Goal: Information Seeking & Learning: Learn about a topic

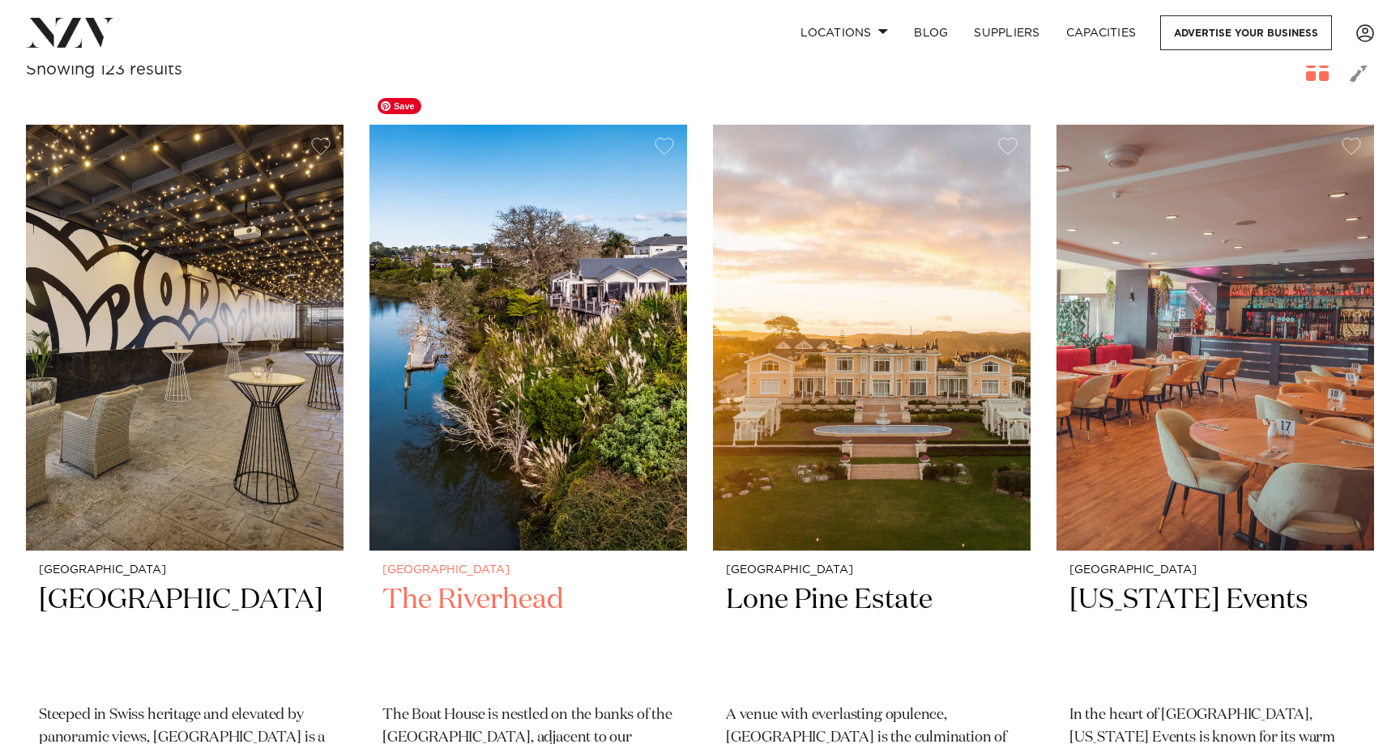
scroll to position [626, 0]
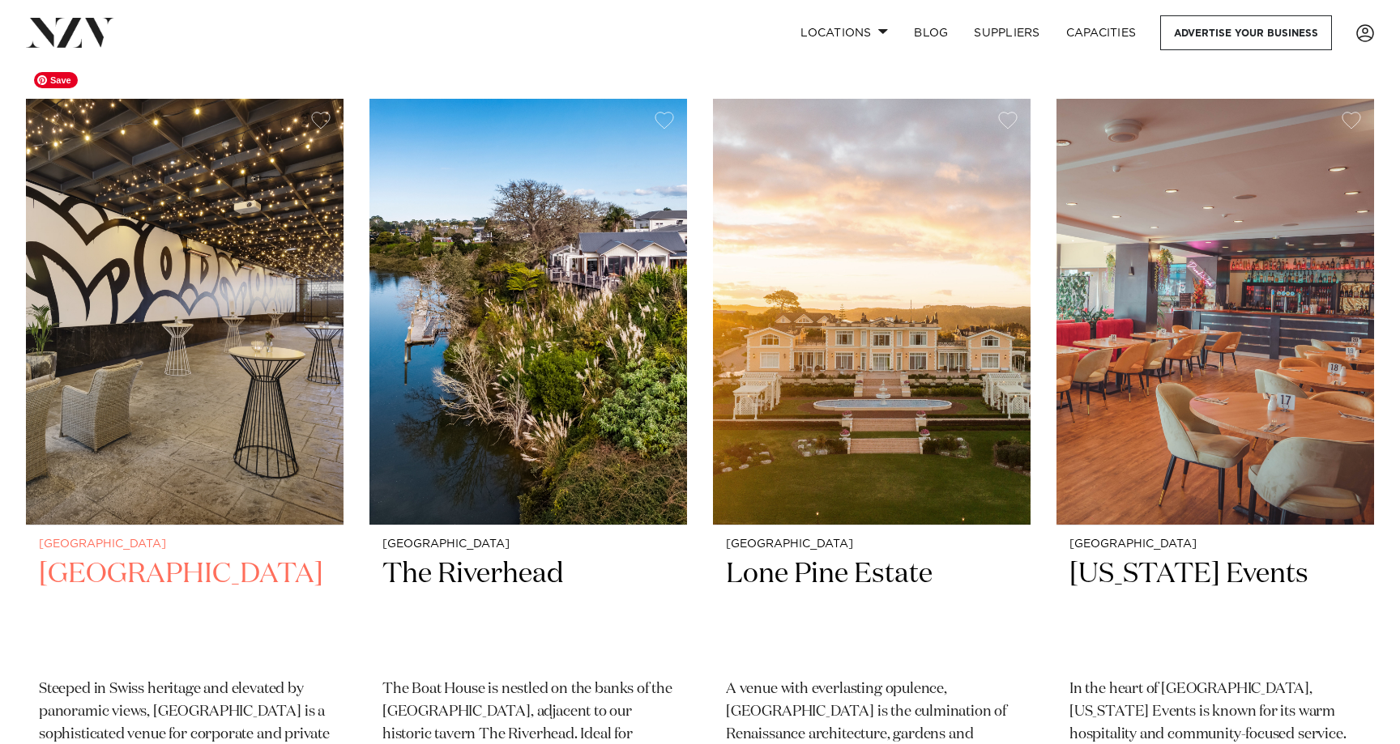
click at [226, 316] on img at bounding box center [185, 312] width 318 height 426
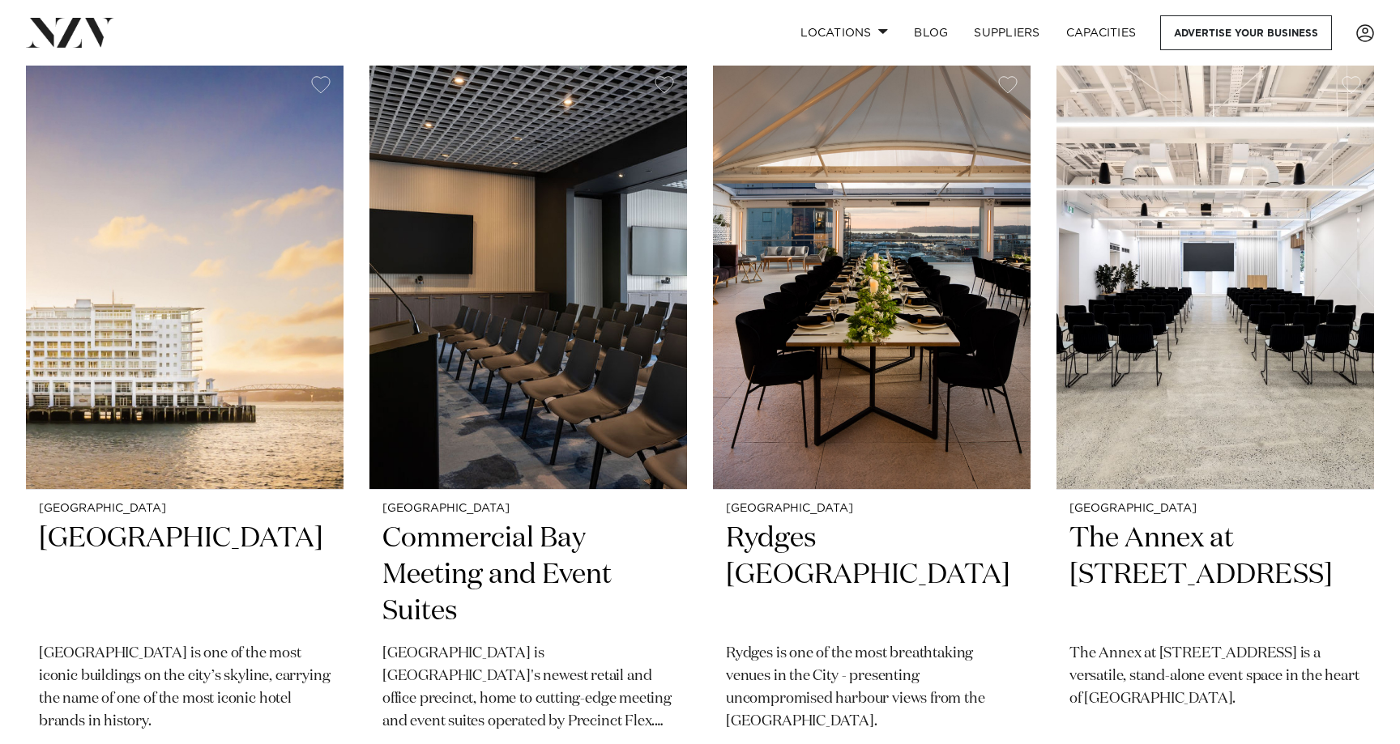
scroll to position [6103, 0]
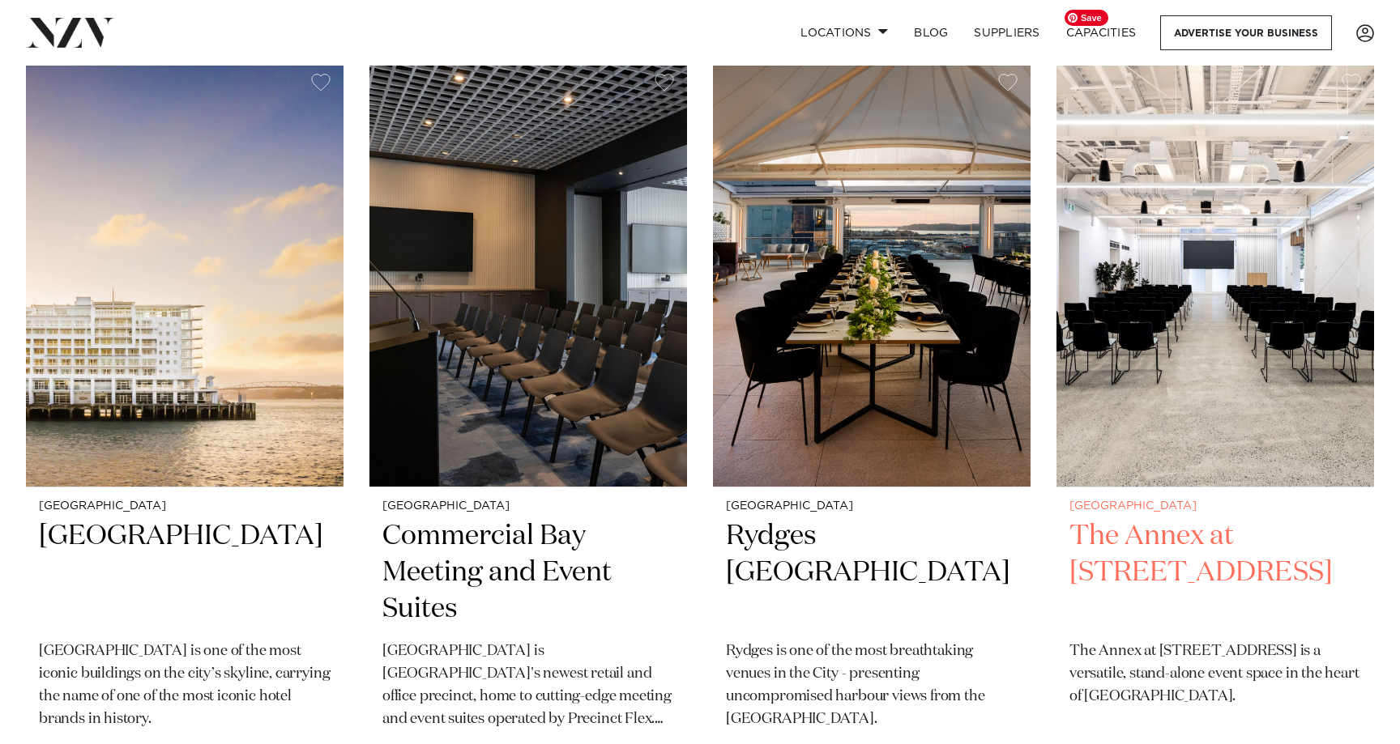
click at [1210, 267] on img at bounding box center [1215, 274] width 318 height 426
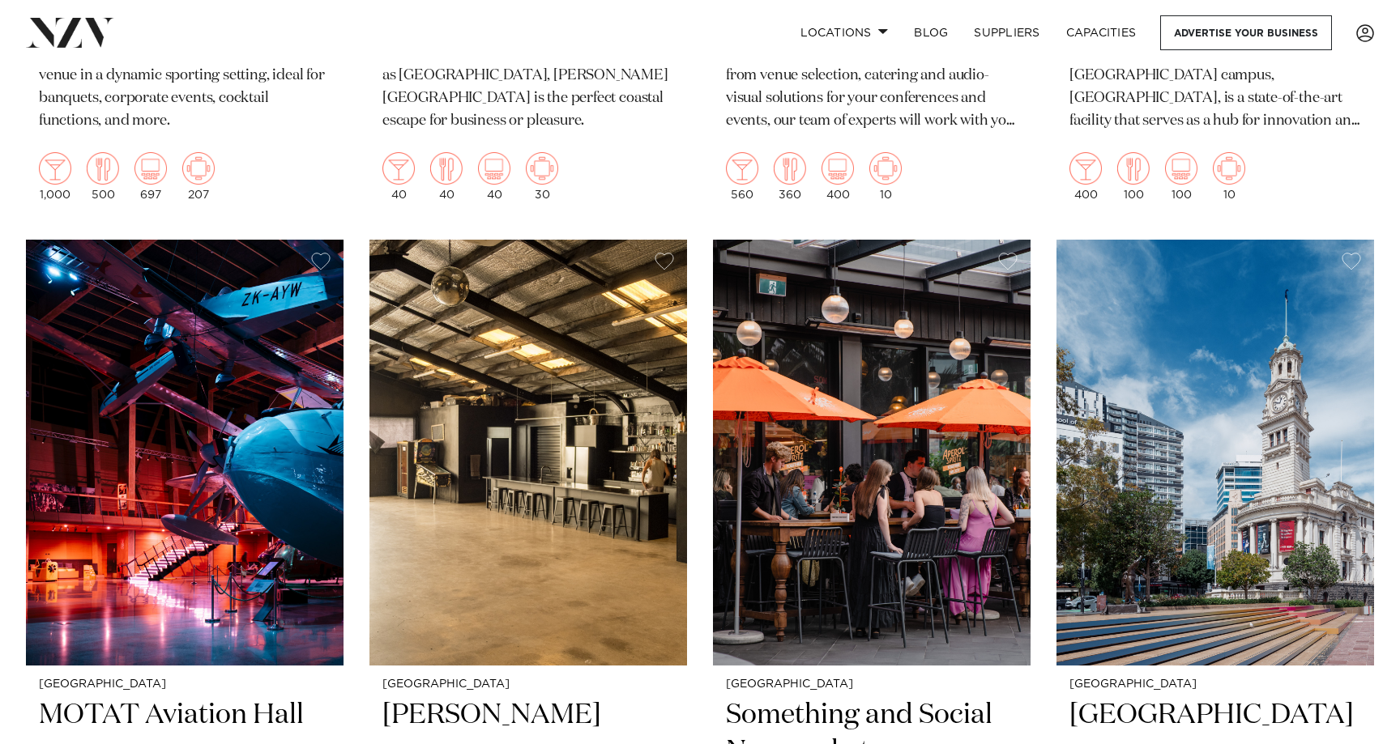
scroll to position [9040, 0]
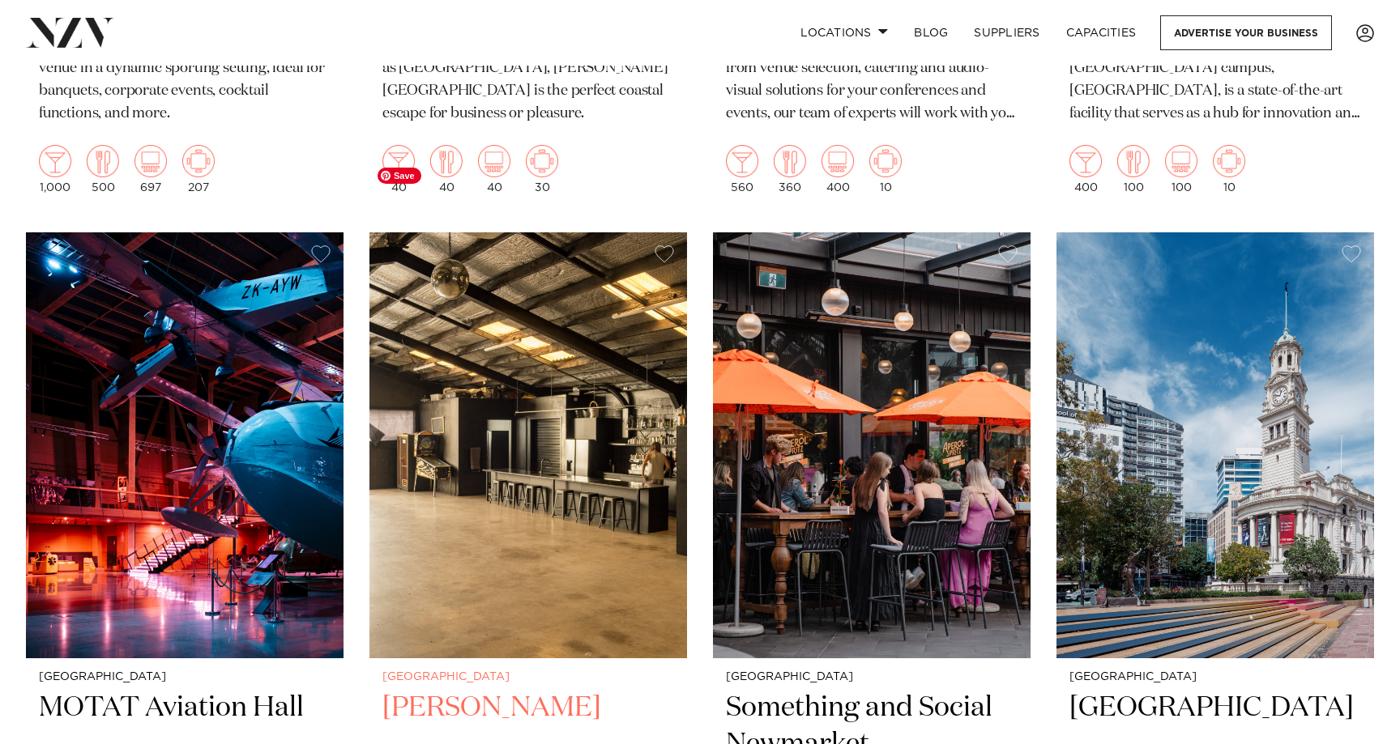
click at [497, 495] on img at bounding box center [528, 445] width 318 height 426
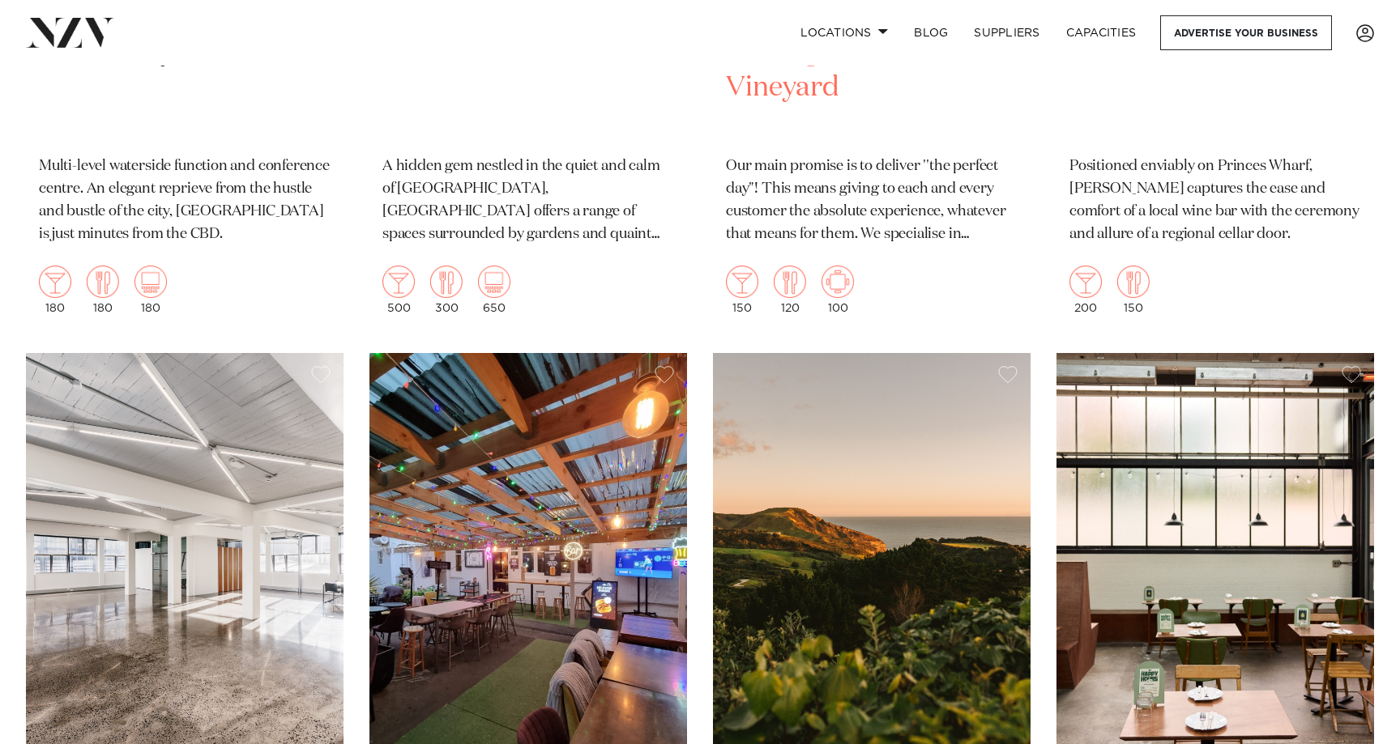
scroll to position [20612, 0]
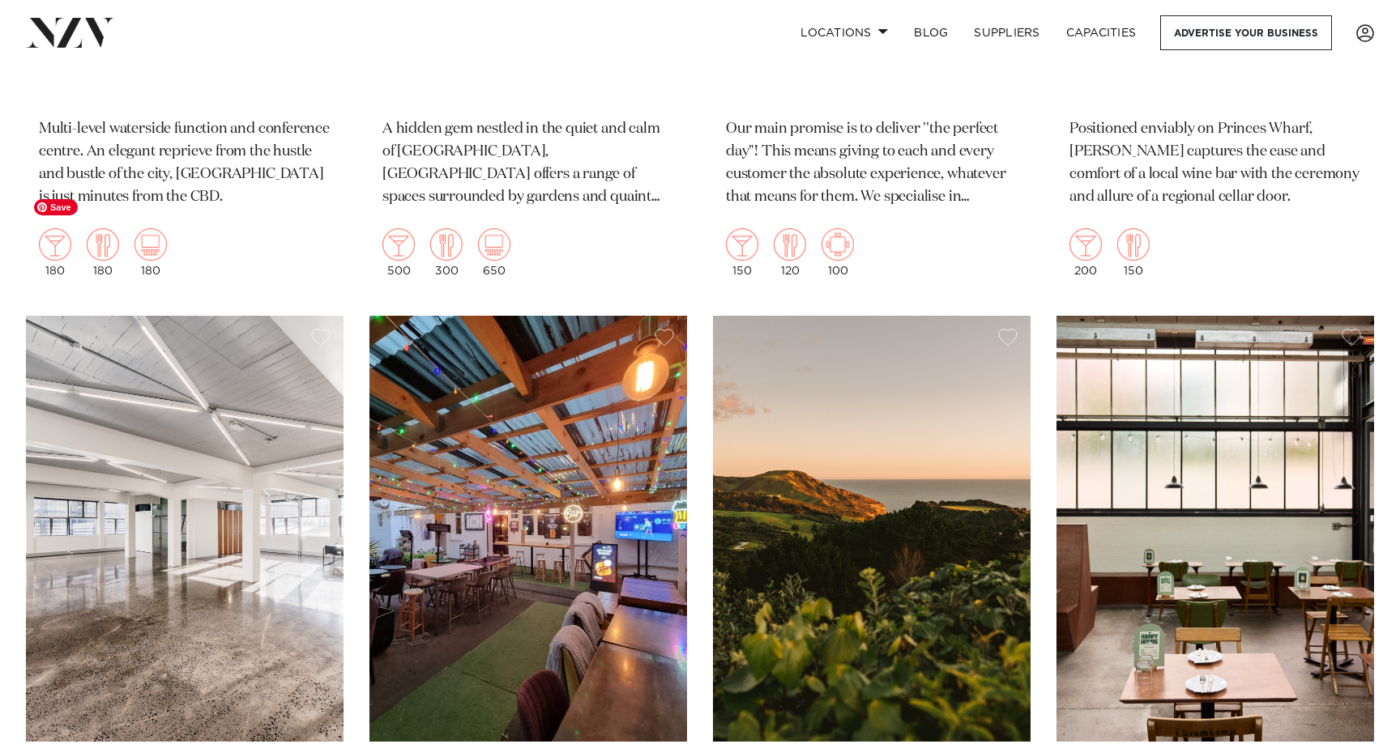
click at [232, 448] on img at bounding box center [185, 529] width 318 height 426
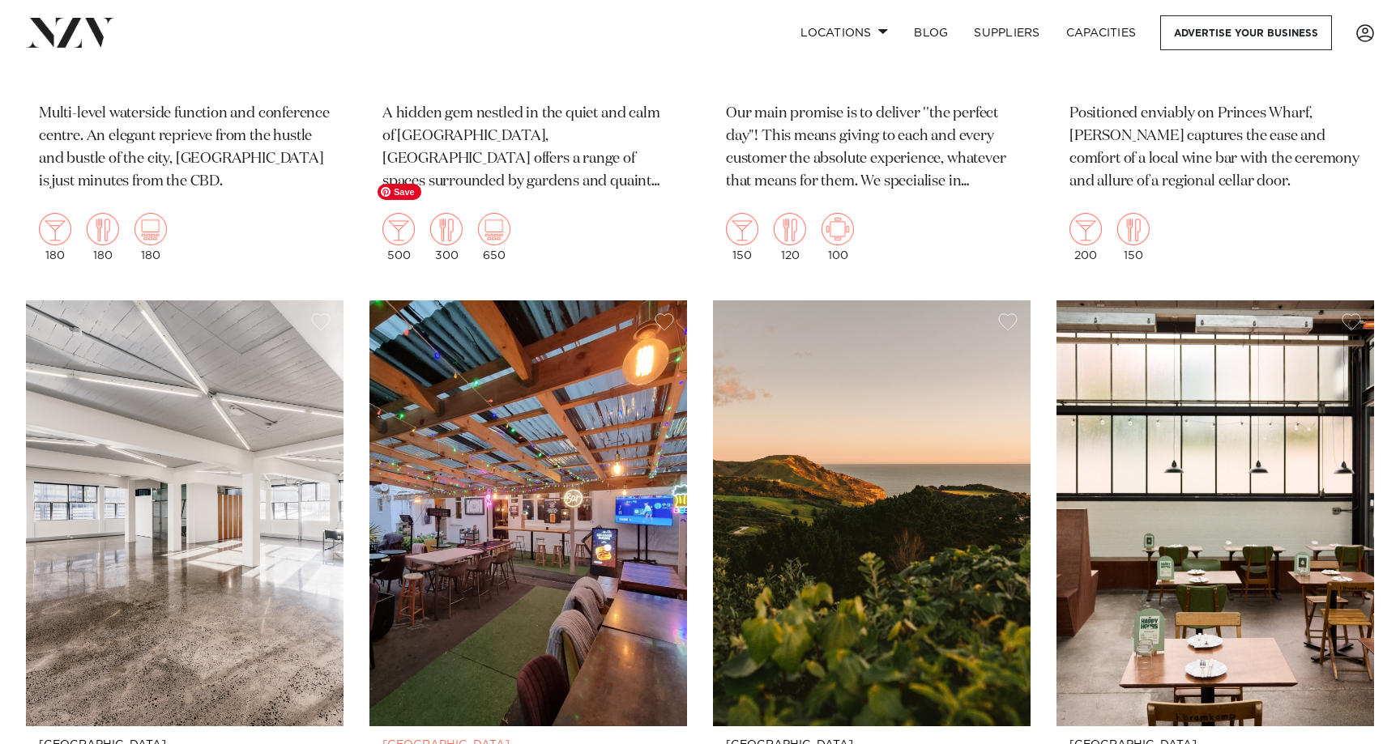
scroll to position [20650, 0]
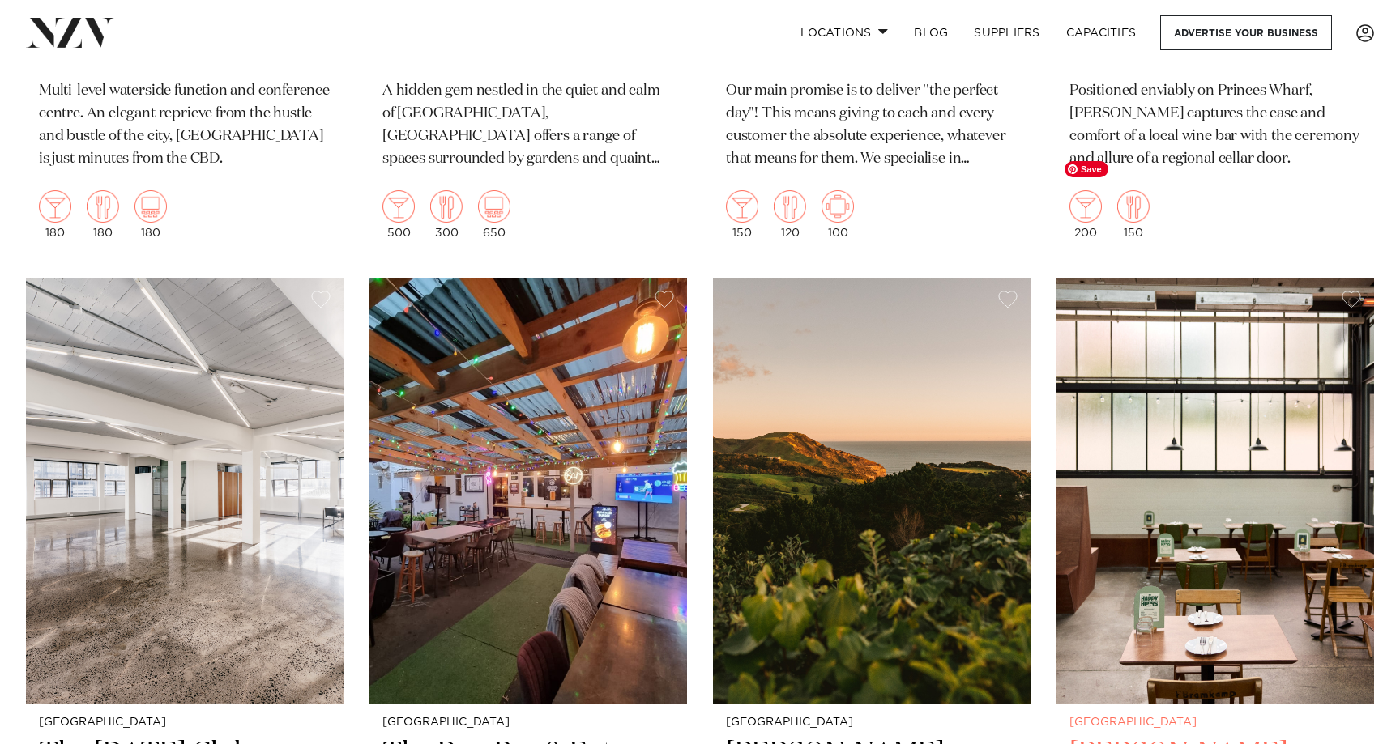
click at [1160, 371] on img at bounding box center [1215, 491] width 318 height 426
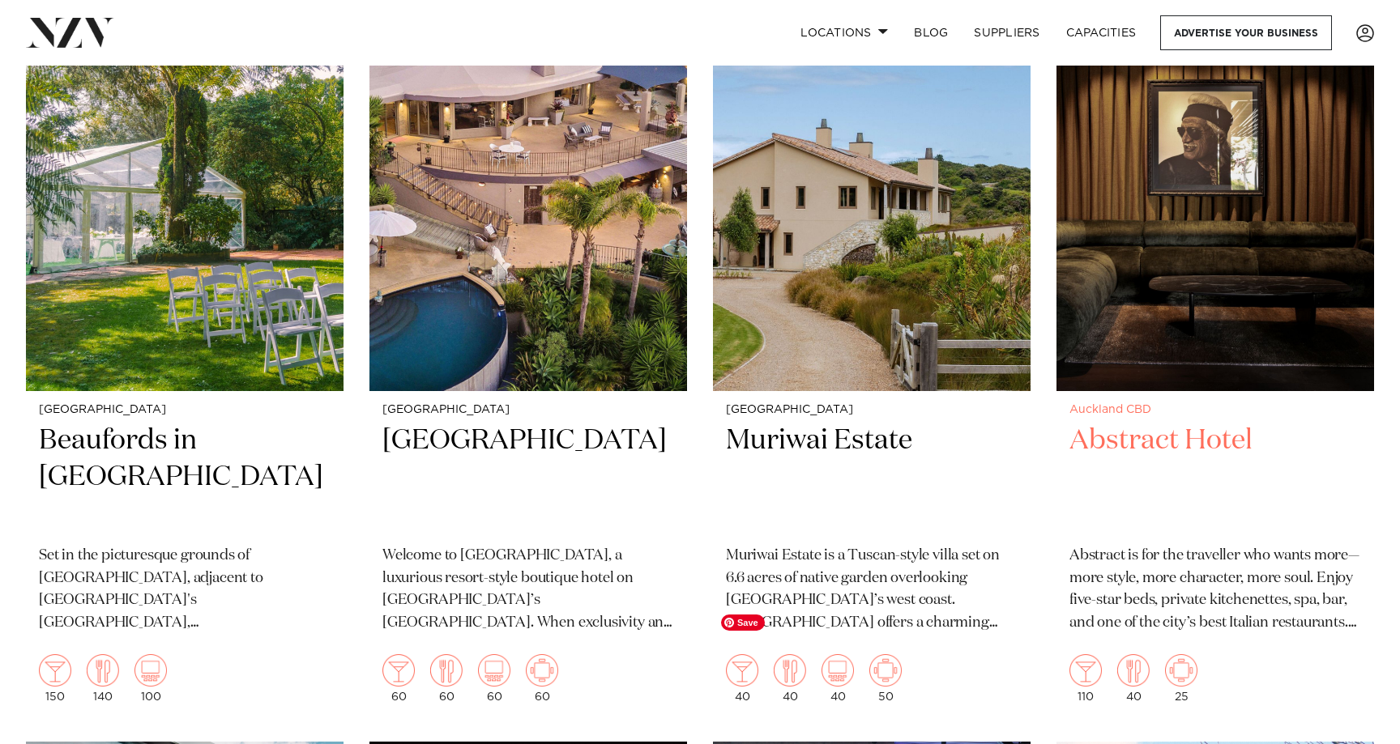
scroll to position [22482, 0]
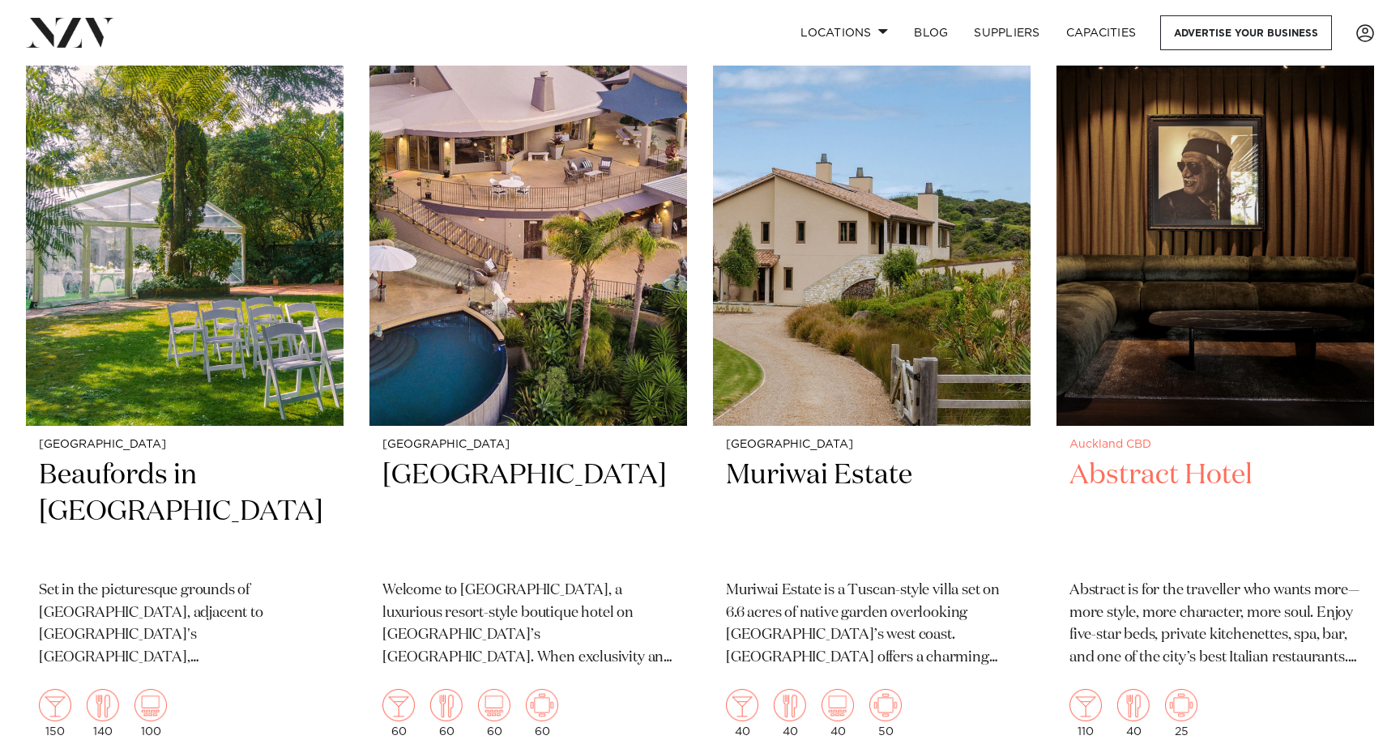
click at [1172, 262] on img at bounding box center [1215, 213] width 318 height 426
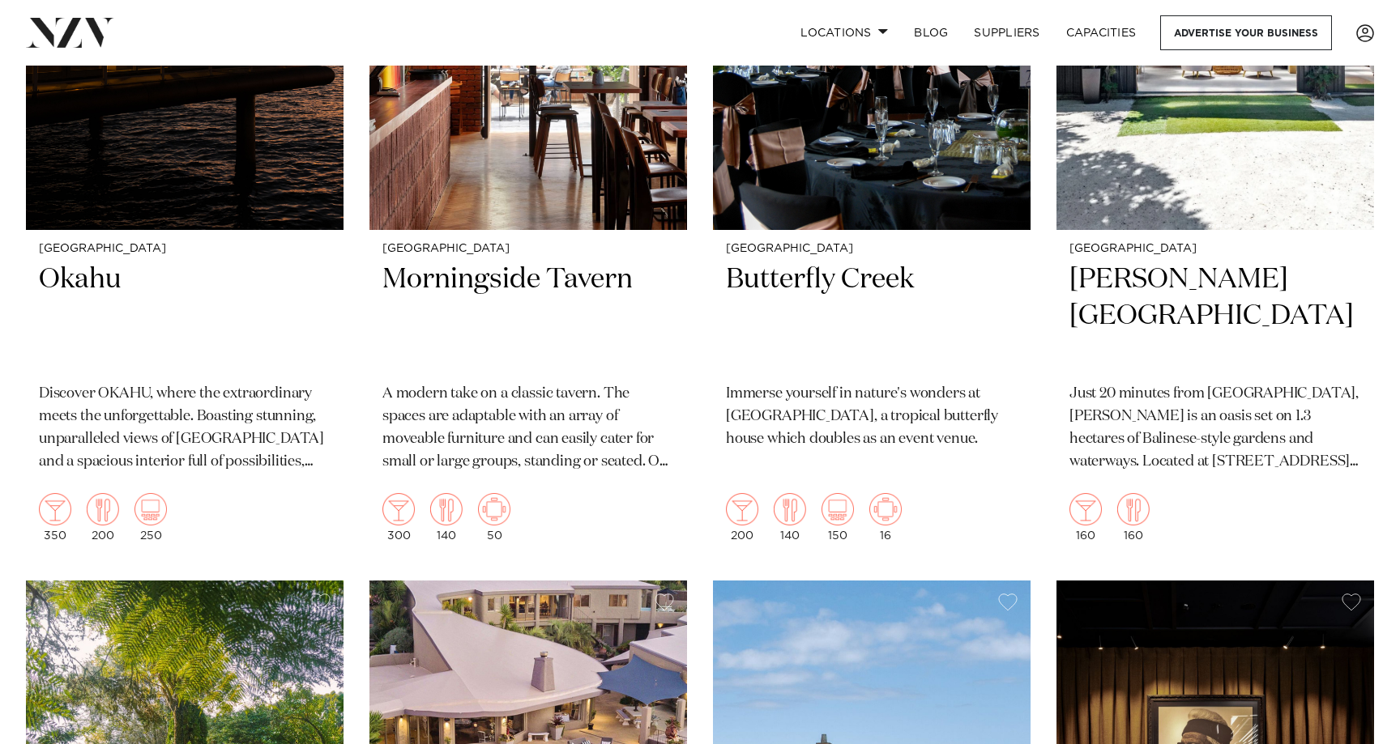
scroll to position [21899, 0]
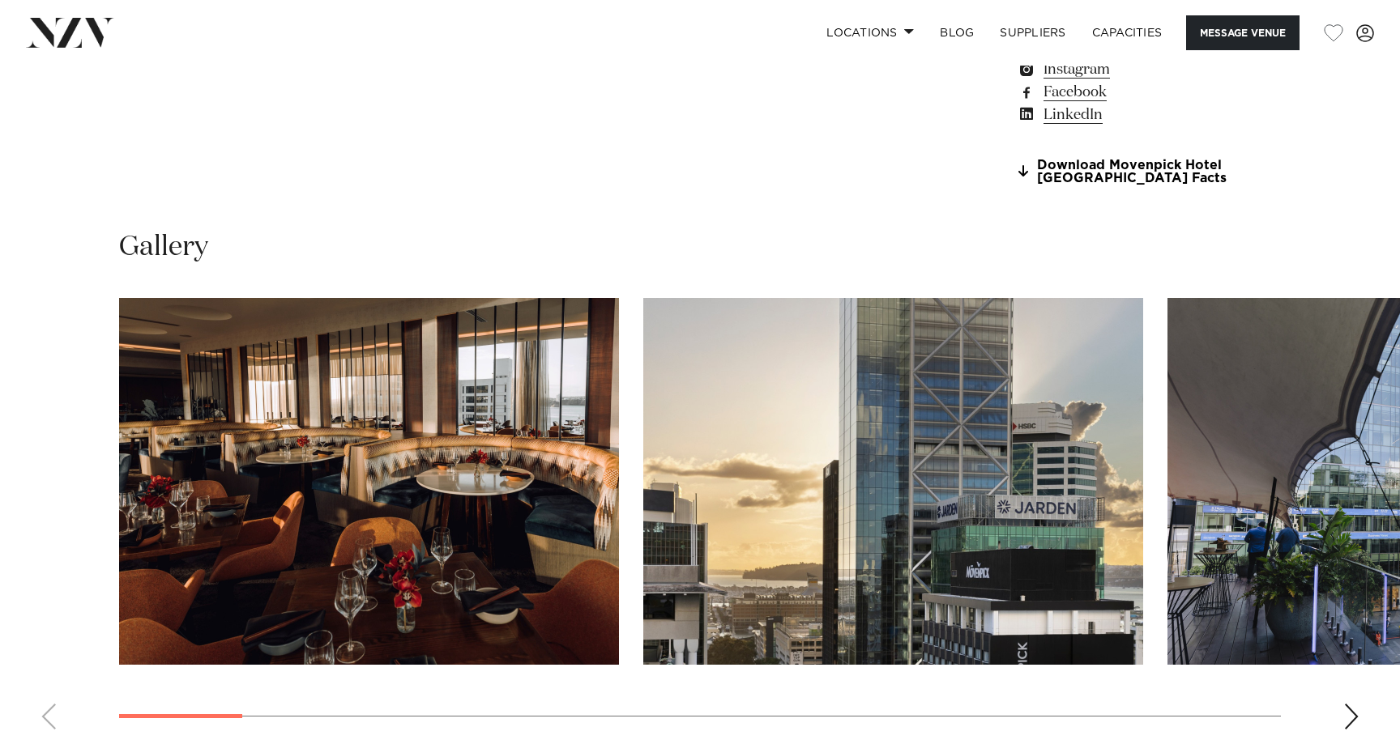
scroll to position [1477, 0]
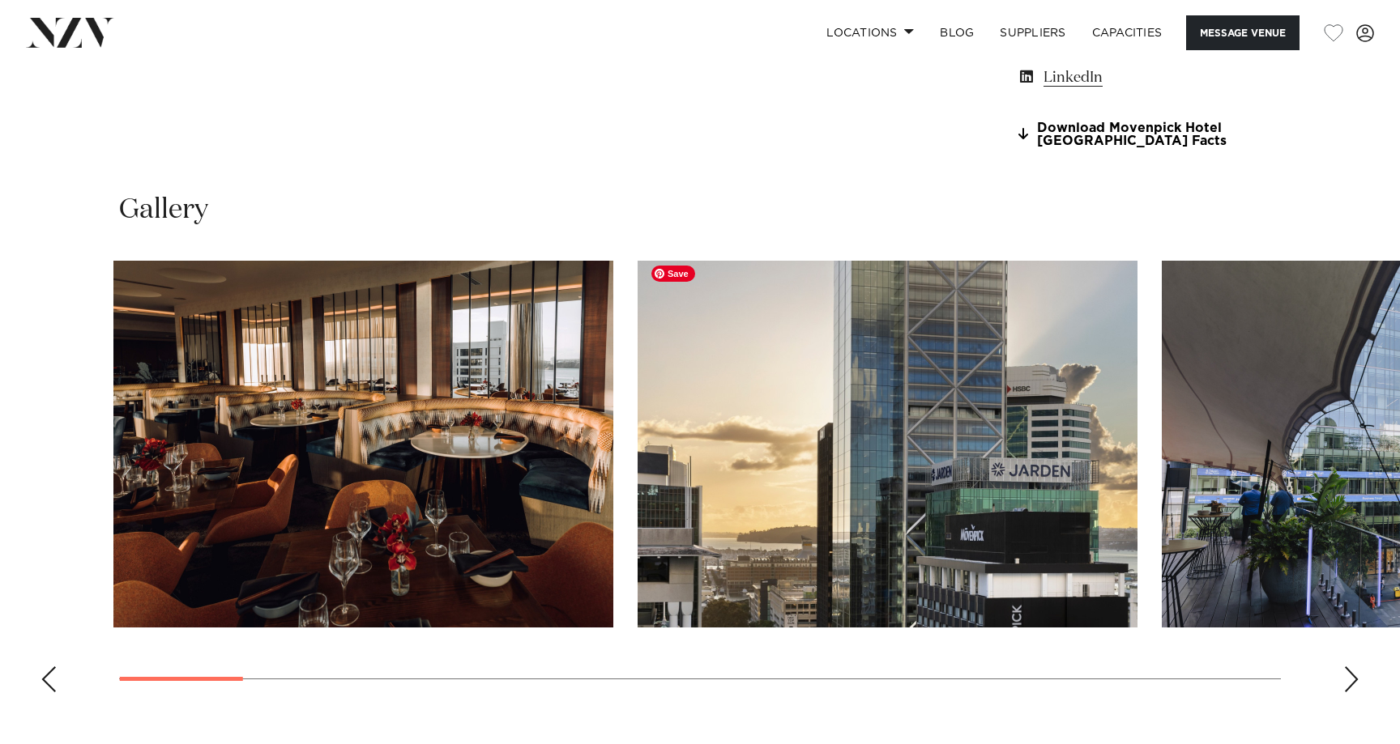
click at [638, 468] on img "2 / 21" at bounding box center [888, 444] width 500 height 367
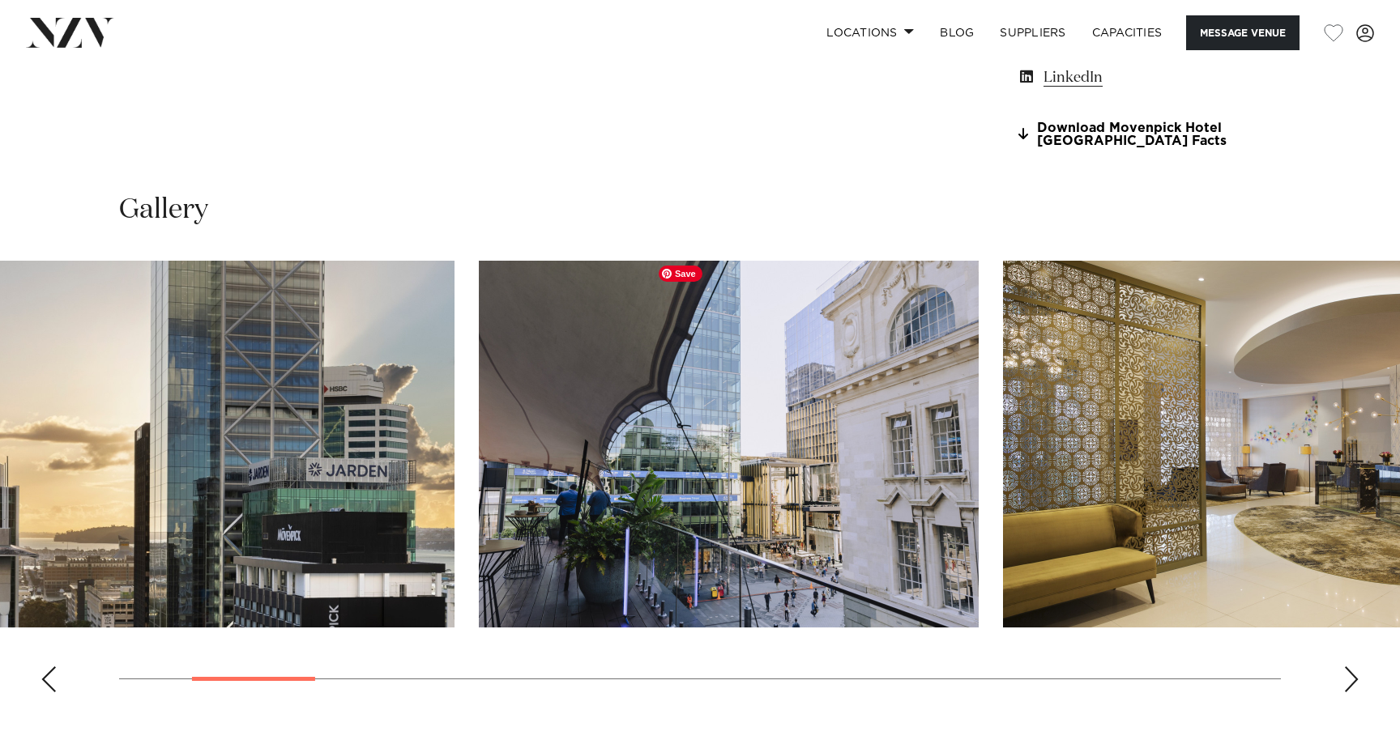
click at [559, 499] on img "3 / 21" at bounding box center [729, 444] width 500 height 367
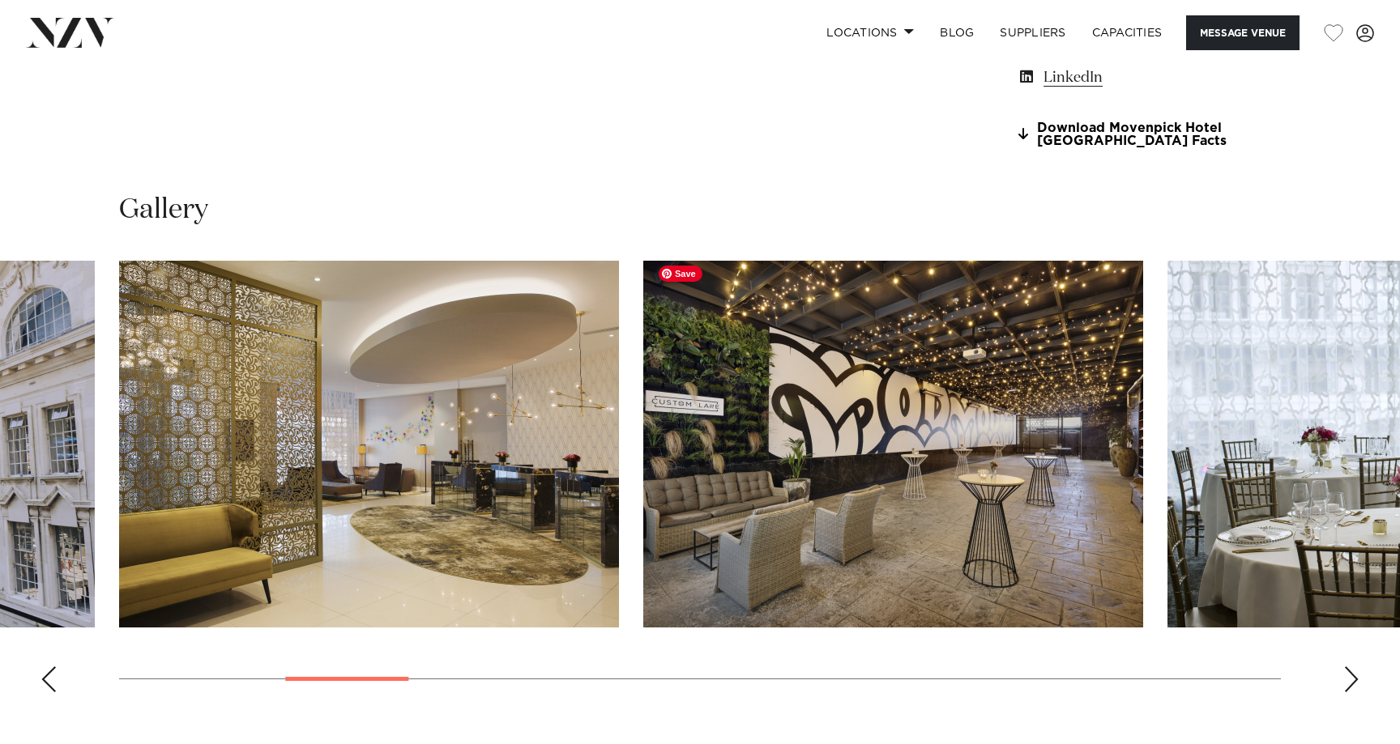
click at [513, 514] on img "4 / 21" at bounding box center [369, 444] width 500 height 367
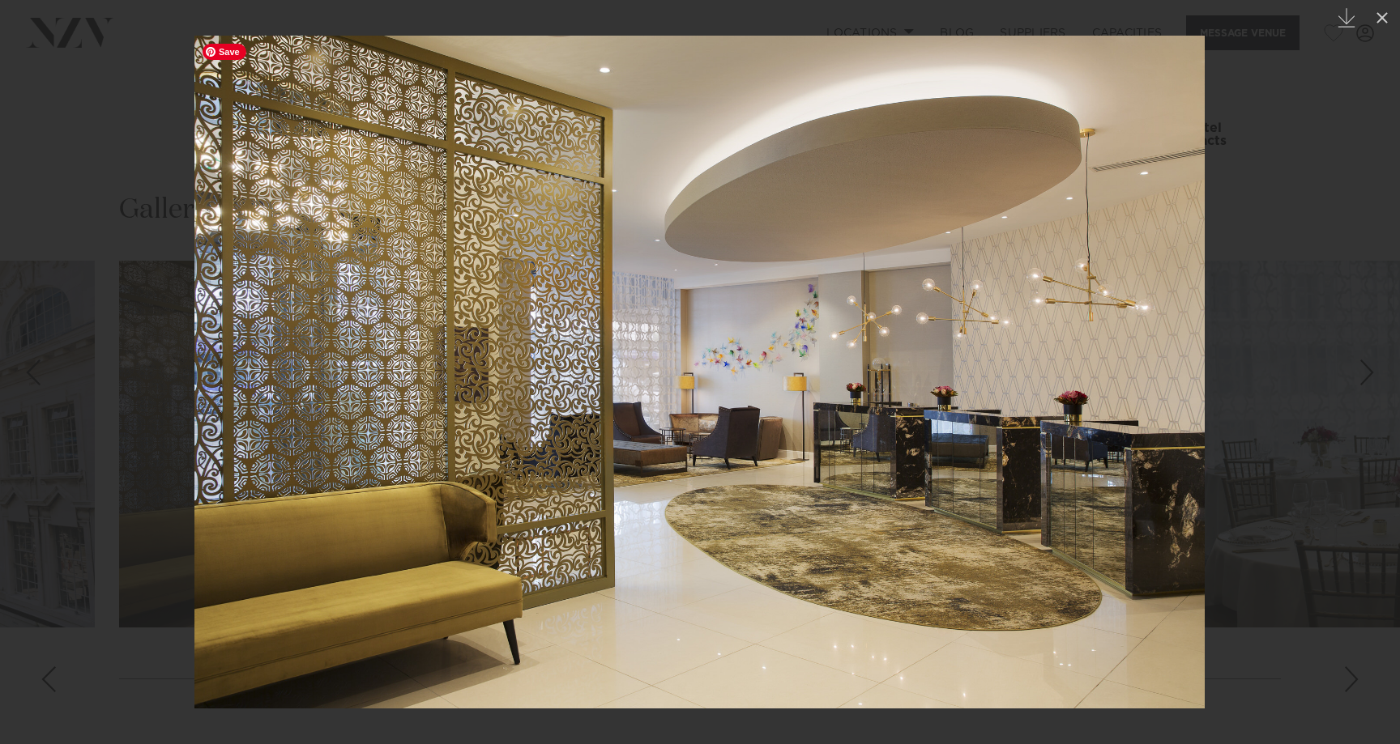
click at [1251, 359] on div at bounding box center [700, 372] width 1400 height 744
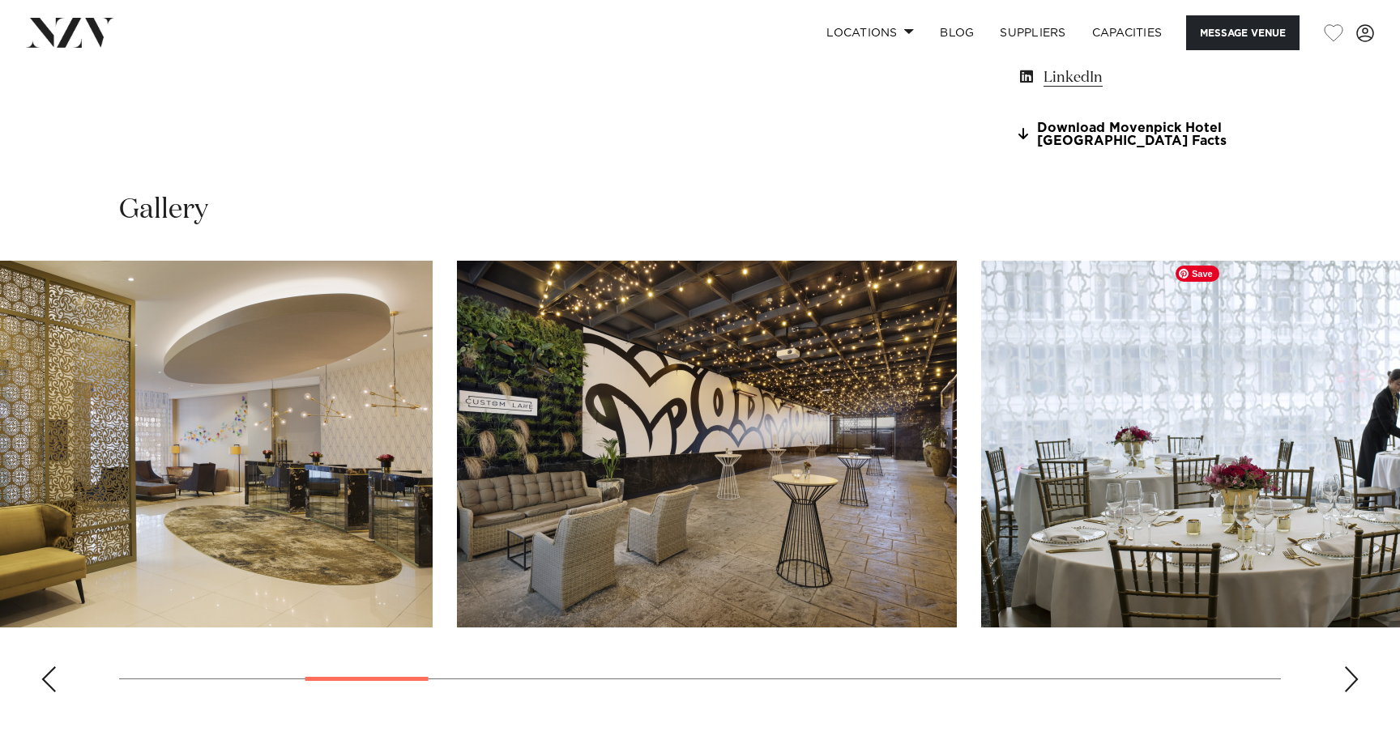
click at [981, 497] on img "6 / 21" at bounding box center [1231, 444] width 500 height 367
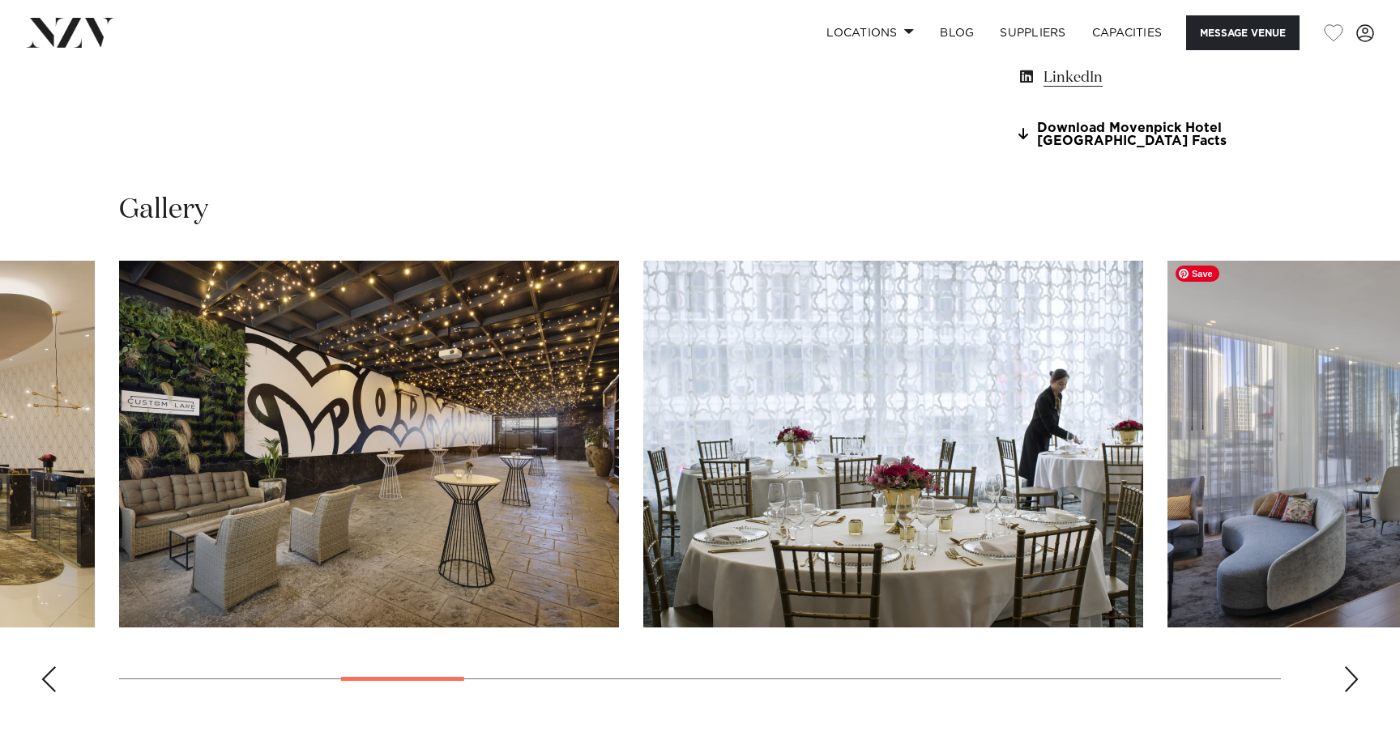
click at [643, 597] on img "6 / 21" at bounding box center [893, 444] width 500 height 367
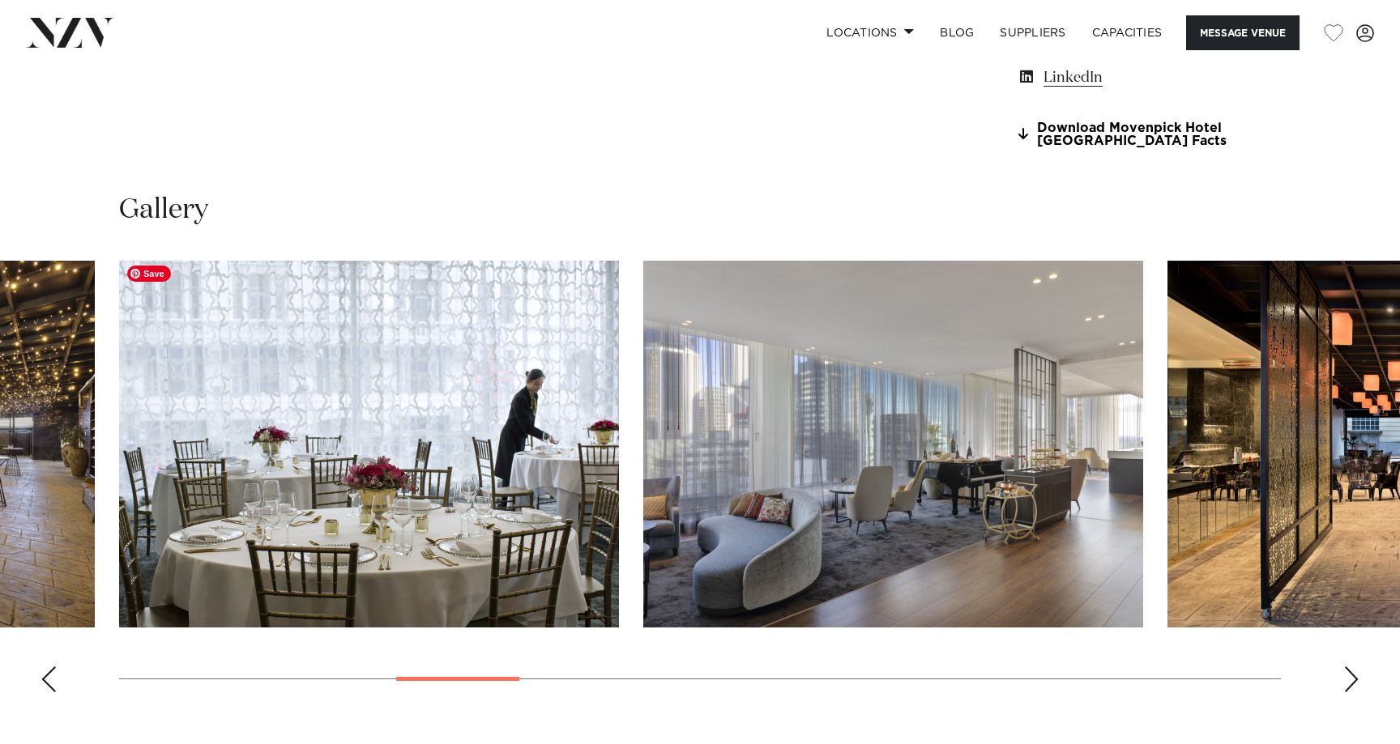
click at [150, 629] on swiper-container at bounding box center [700, 483] width 1400 height 445
click at [643, 446] on img "7 / 21" at bounding box center [893, 444] width 500 height 367
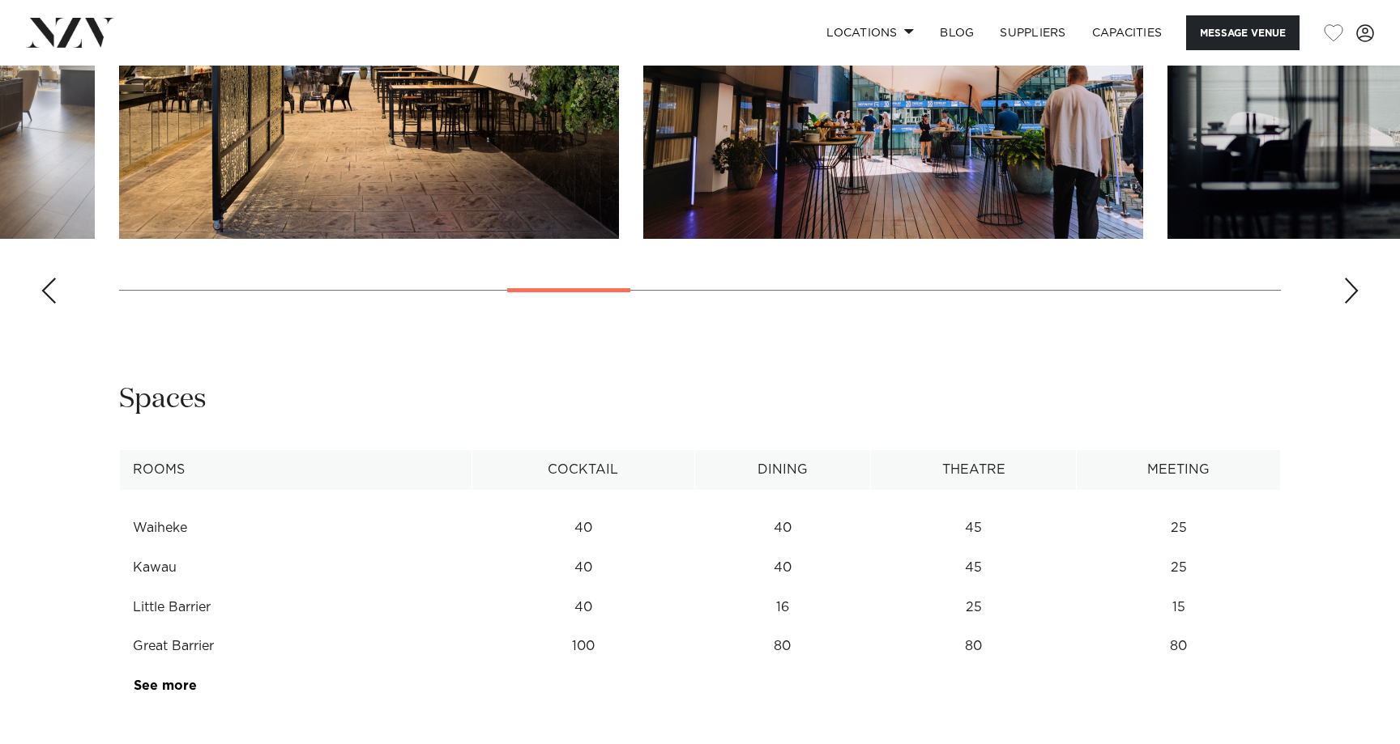
scroll to position [1866, 0]
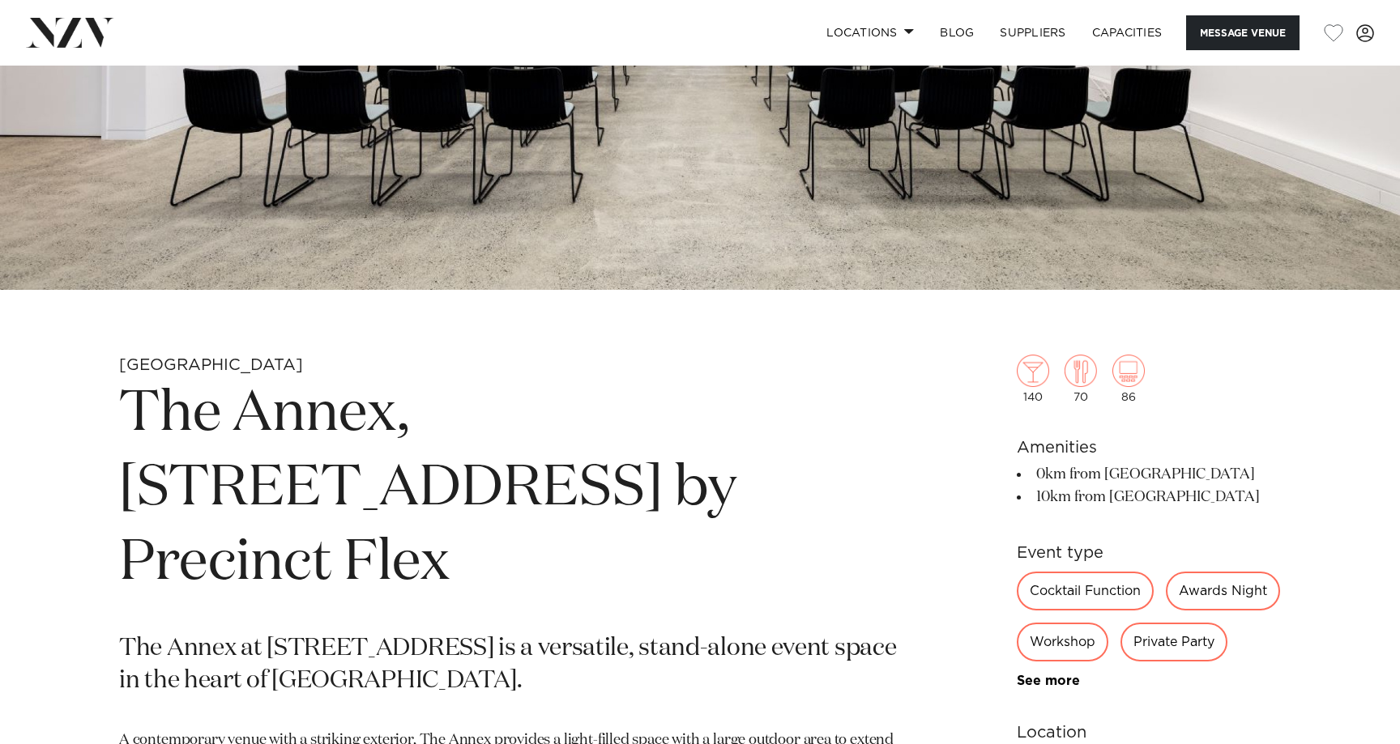
scroll to position [480, 0]
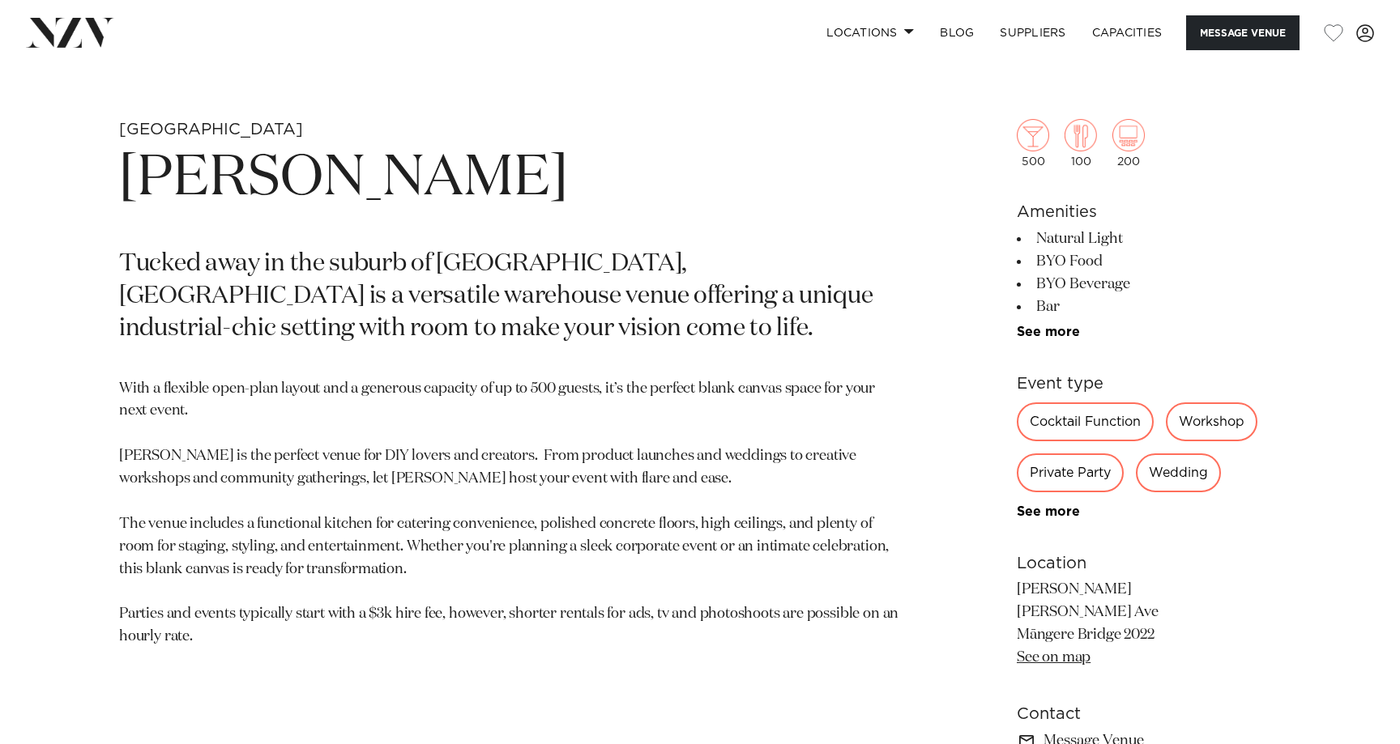
scroll to position [684, 0]
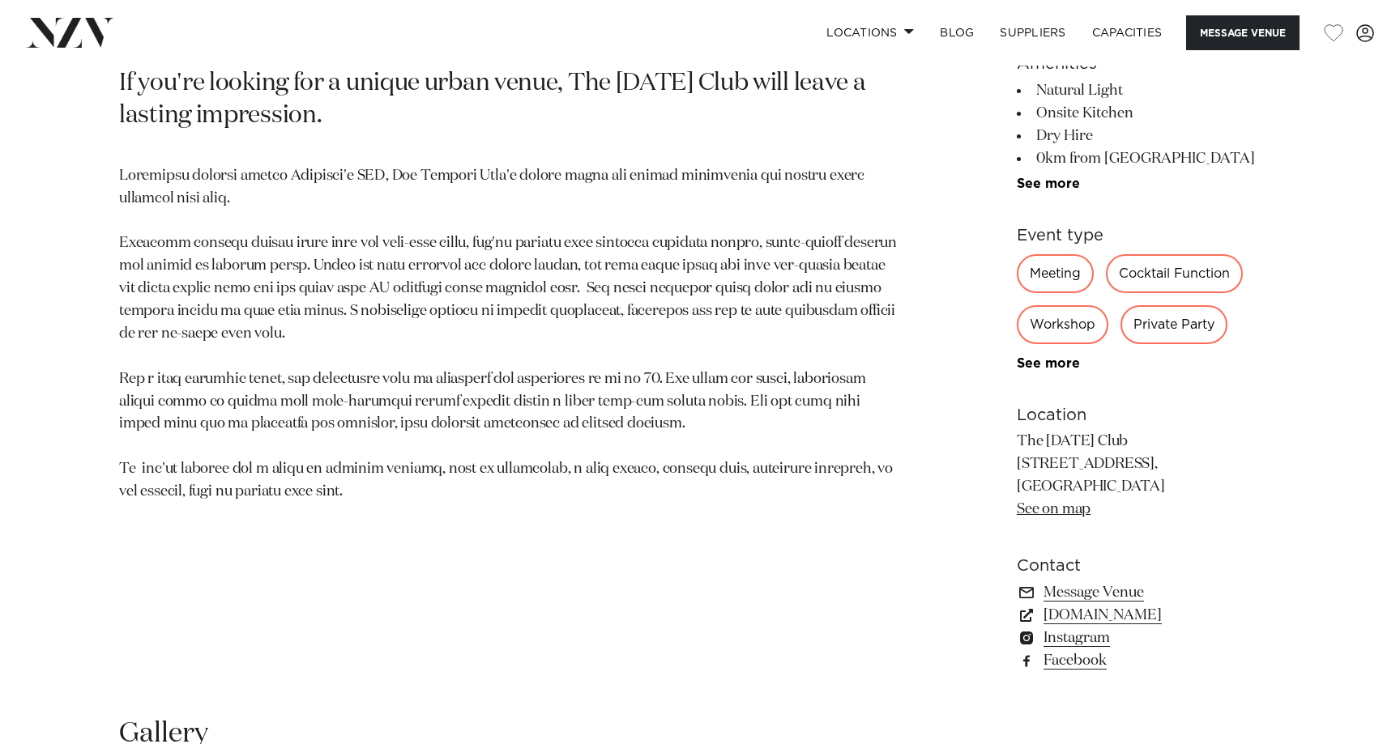
scroll to position [916, 0]
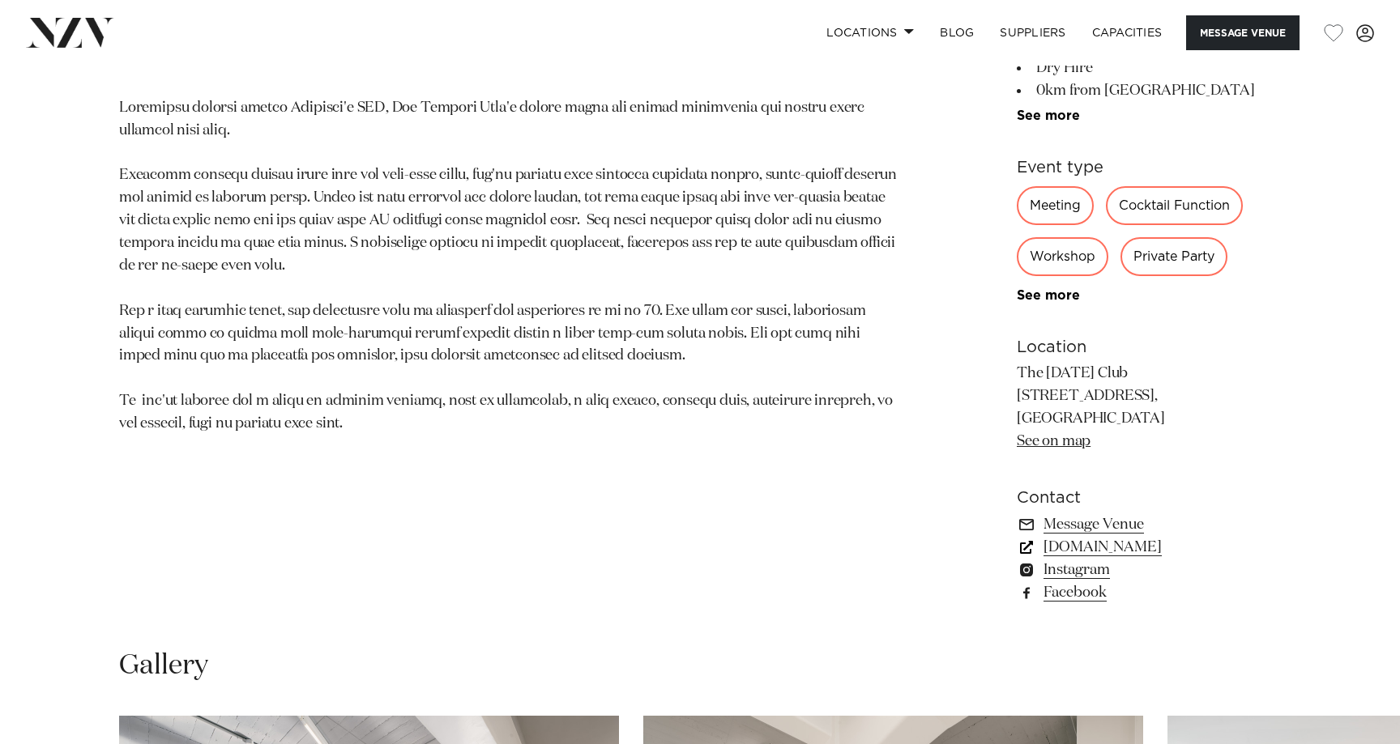
click at [1123, 544] on link "thetuesdayclub.co.nz" at bounding box center [1149, 547] width 264 height 23
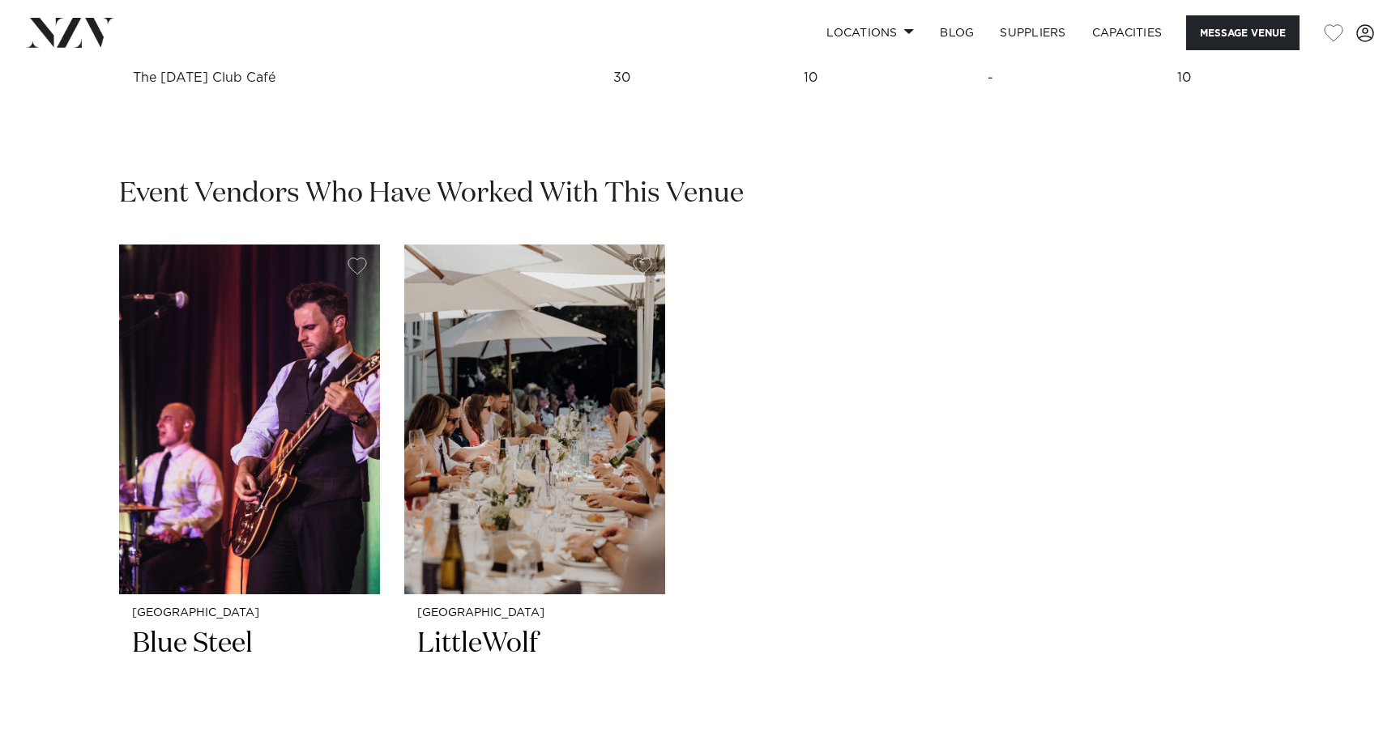
scroll to position [2308, 0]
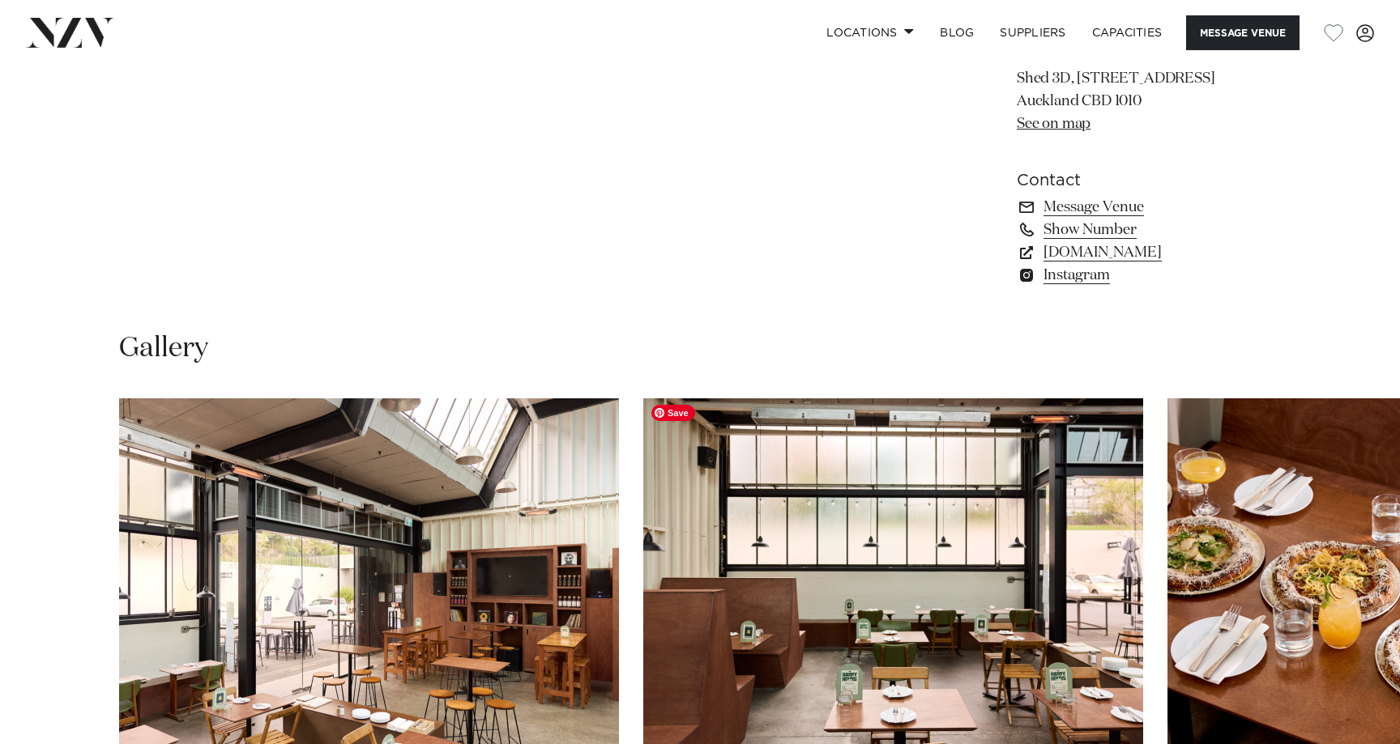
scroll to position [1264, 0]
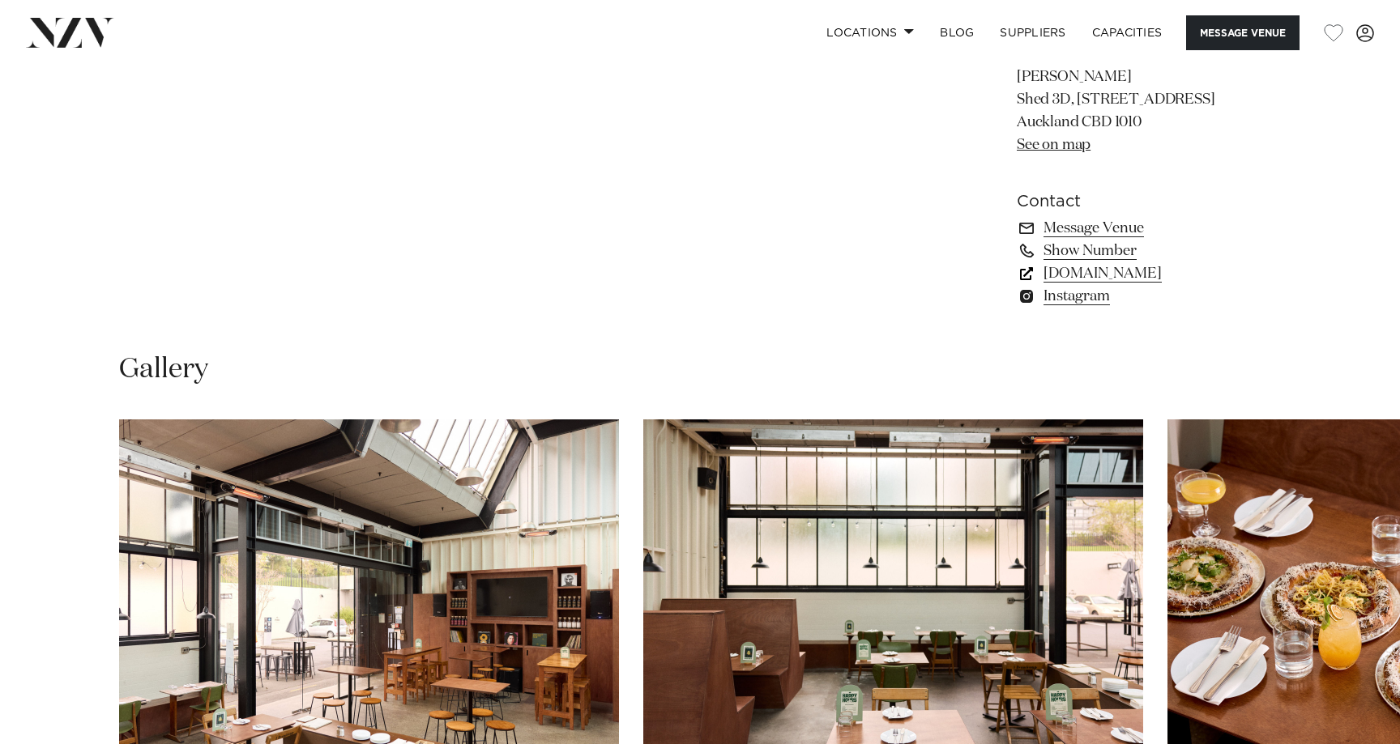
click at [1107, 272] on link "normataps.co.nz" at bounding box center [1149, 273] width 264 height 23
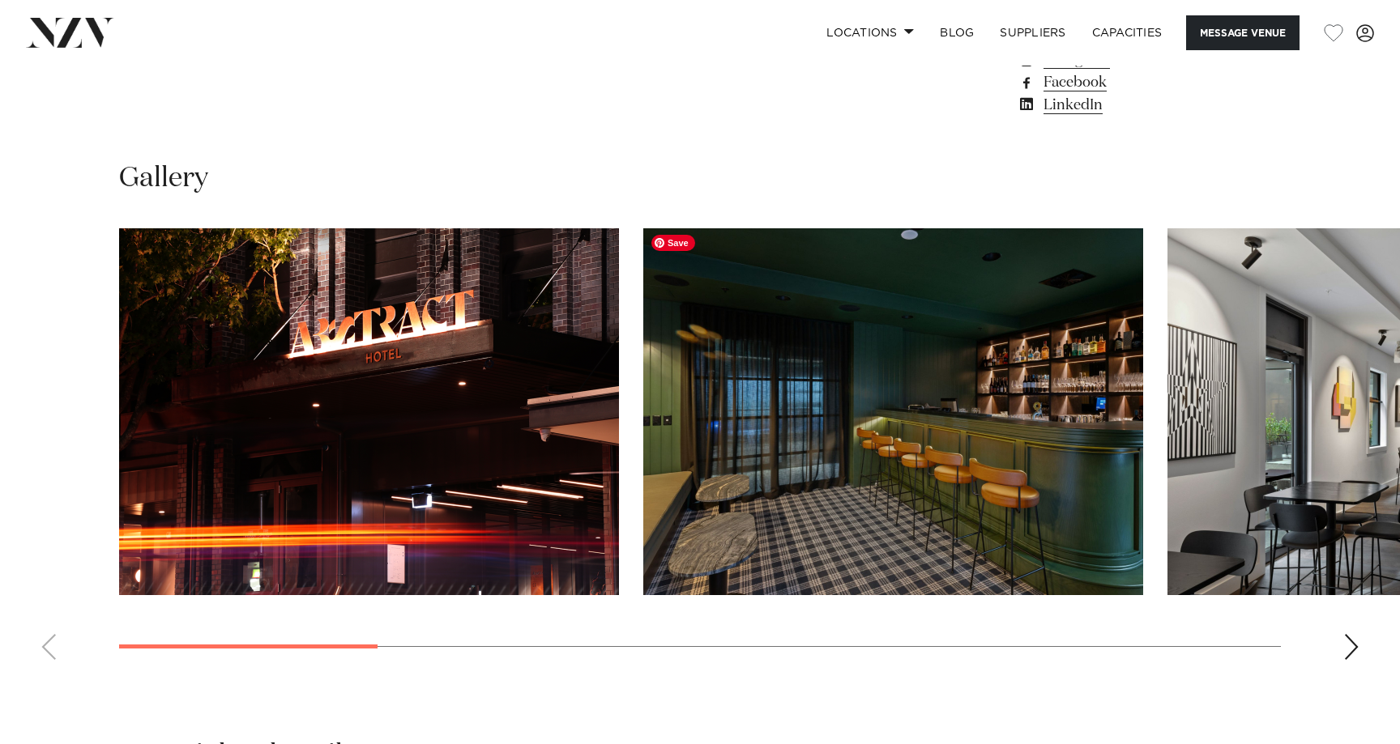
scroll to position [1438, 0]
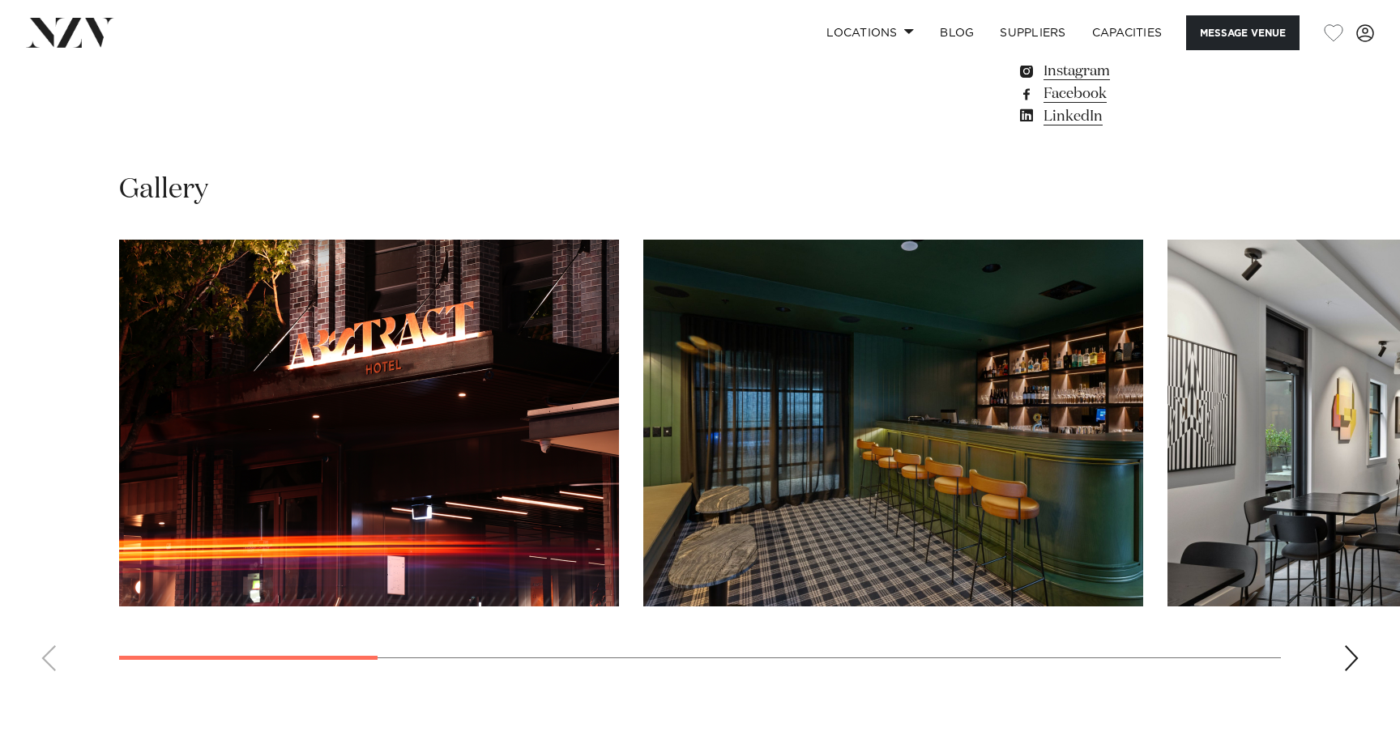
click at [1338, 650] on swiper-container at bounding box center [700, 462] width 1400 height 445
click at [1342, 655] on swiper-container at bounding box center [700, 462] width 1400 height 445
click at [1355, 658] on div "Next slide" at bounding box center [1351, 659] width 16 height 26
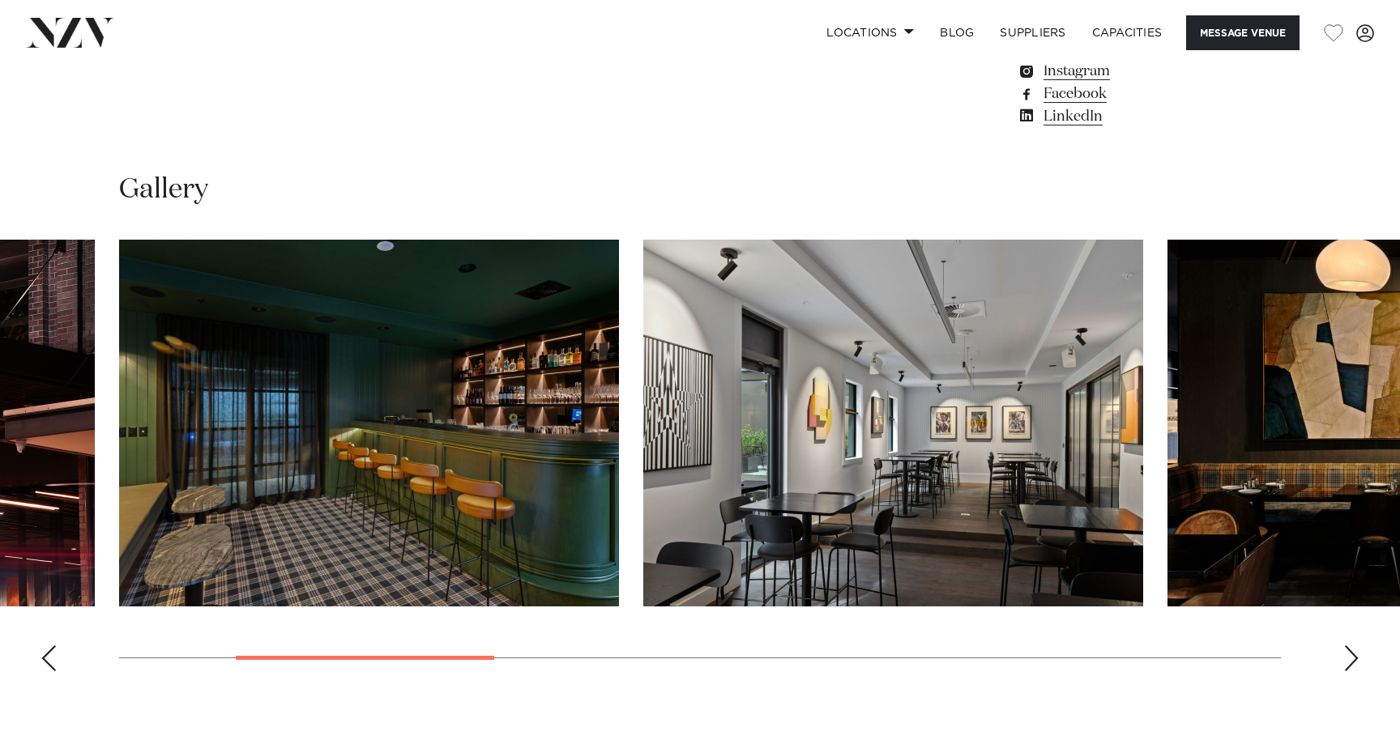
click at [1355, 658] on div "Next slide" at bounding box center [1351, 659] width 16 height 26
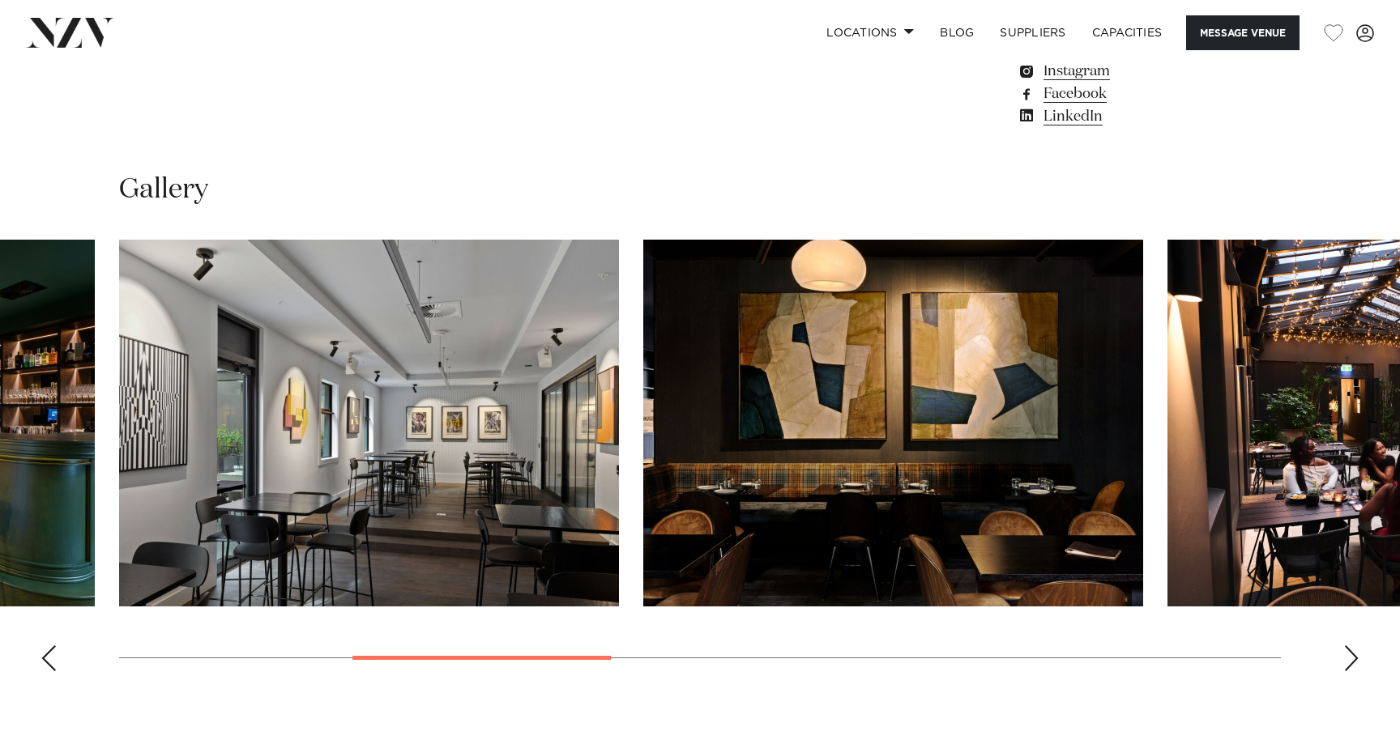
click at [1355, 658] on div "Next slide" at bounding box center [1351, 659] width 16 height 26
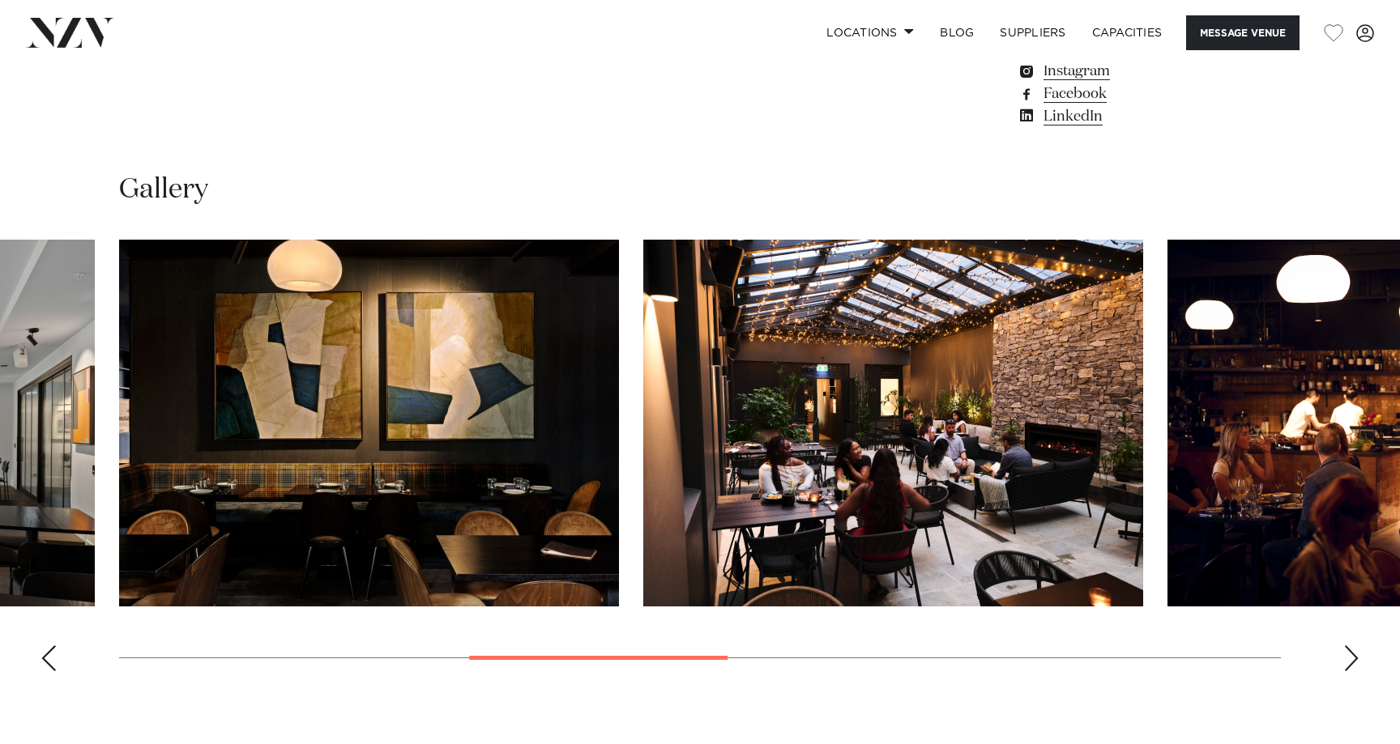
click at [1355, 658] on div "Next slide" at bounding box center [1351, 659] width 16 height 26
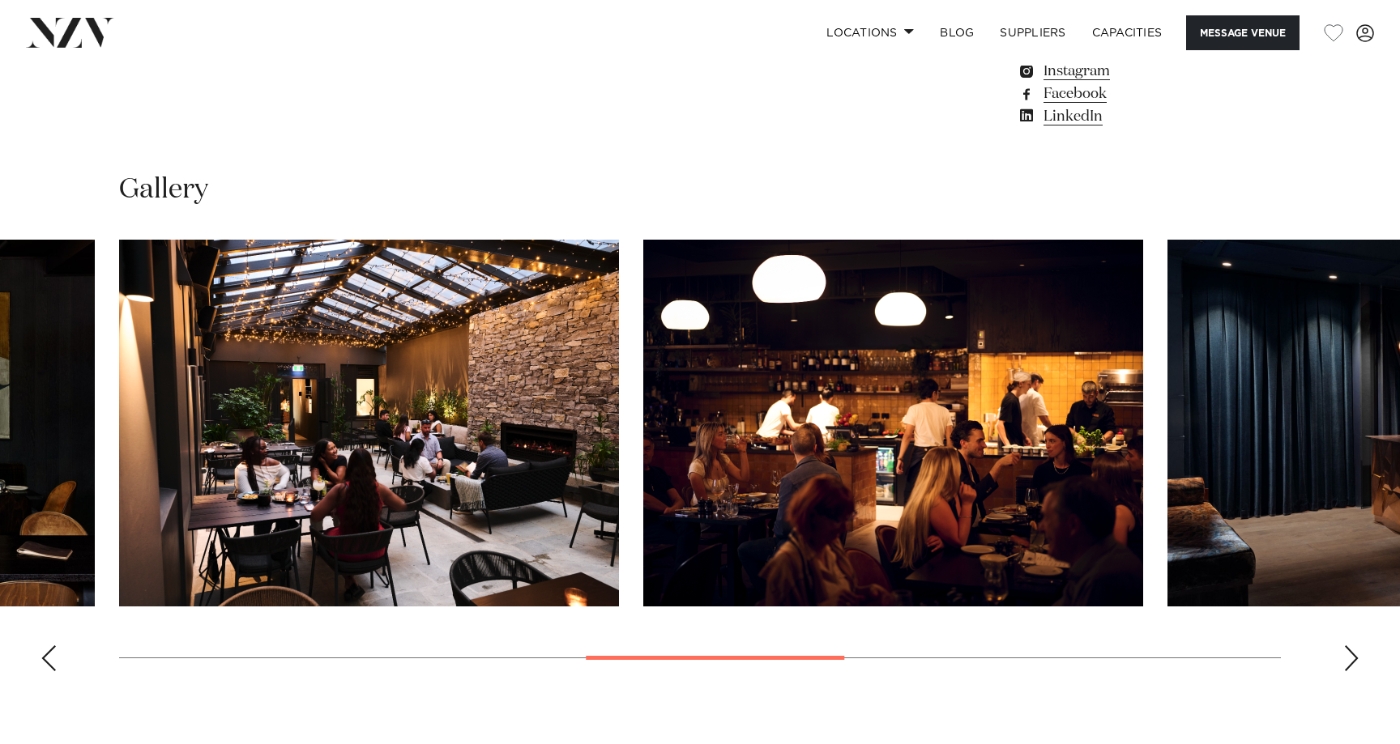
click at [1355, 658] on div "Next slide" at bounding box center [1351, 659] width 16 height 26
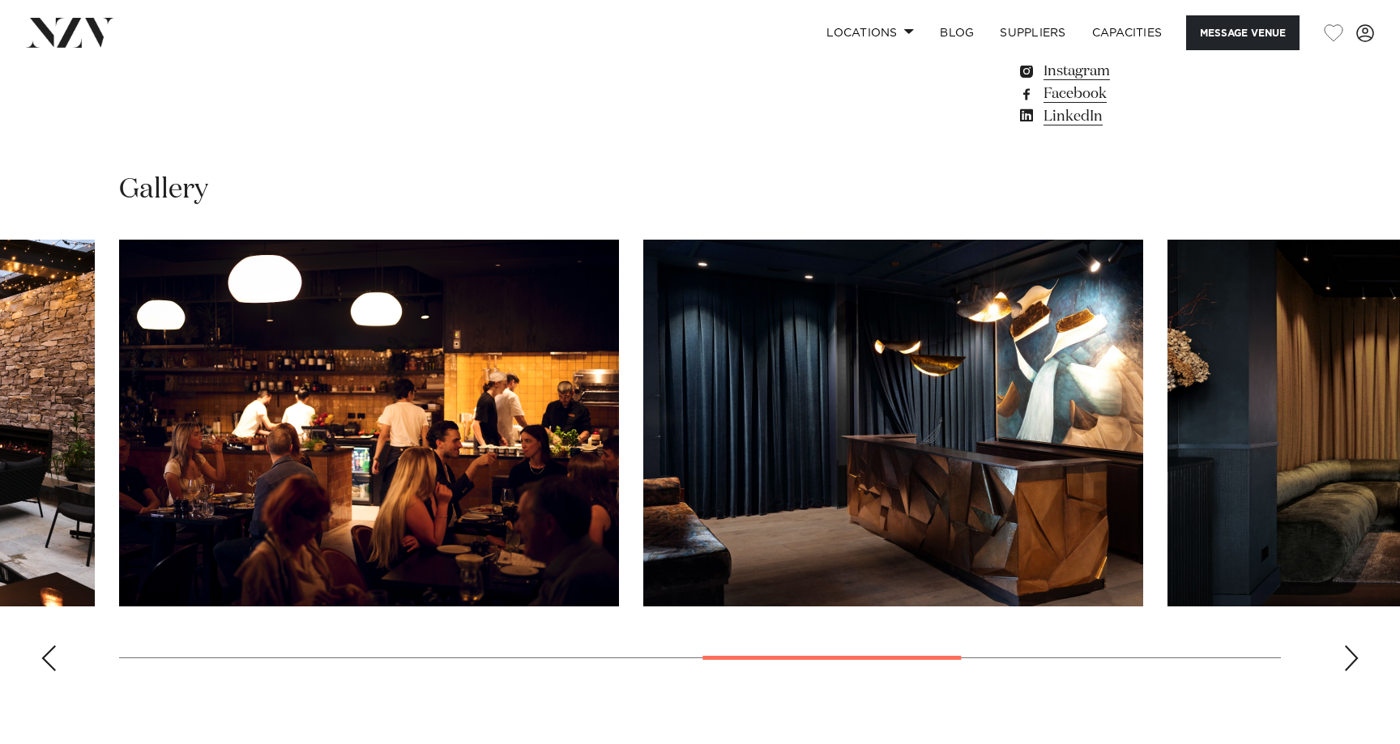
click at [1355, 658] on div "Next slide" at bounding box center [1351, 659] width 16 height 26
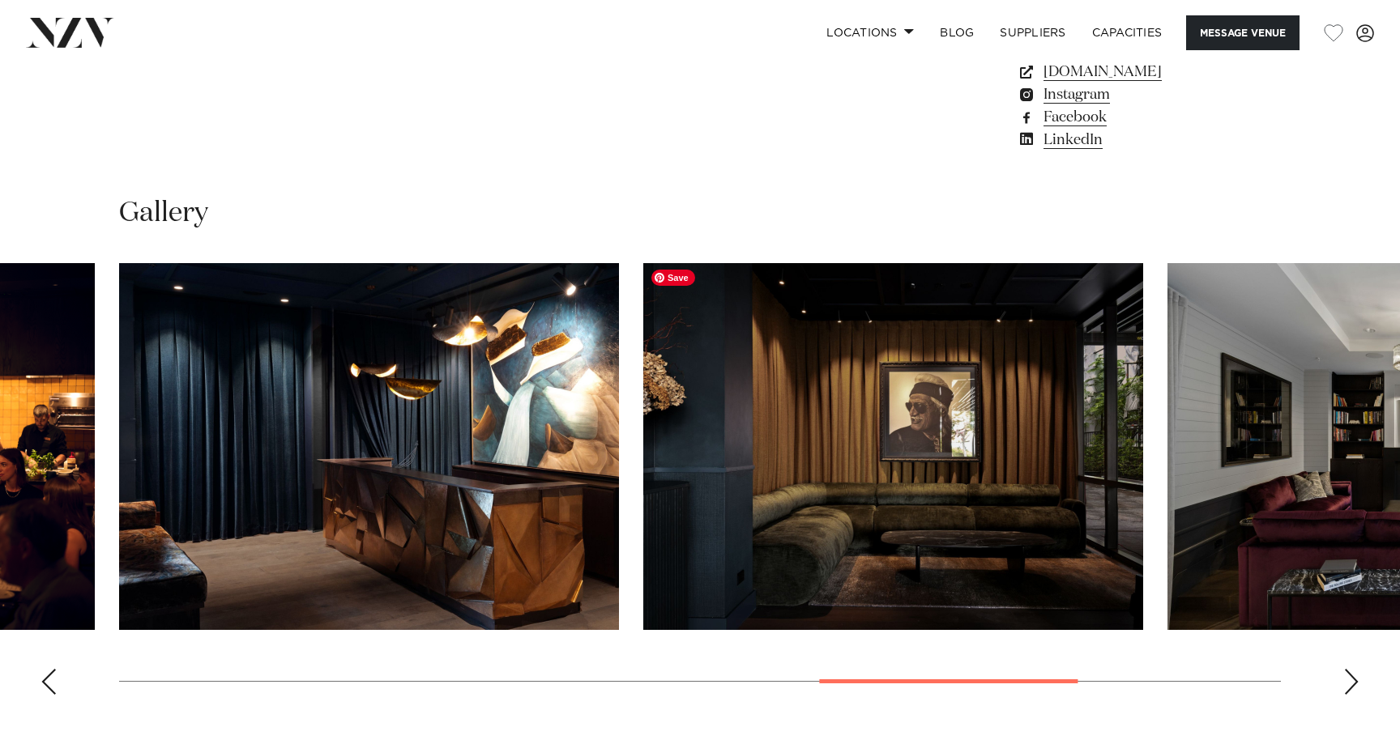
scroll to position [1410, 0]
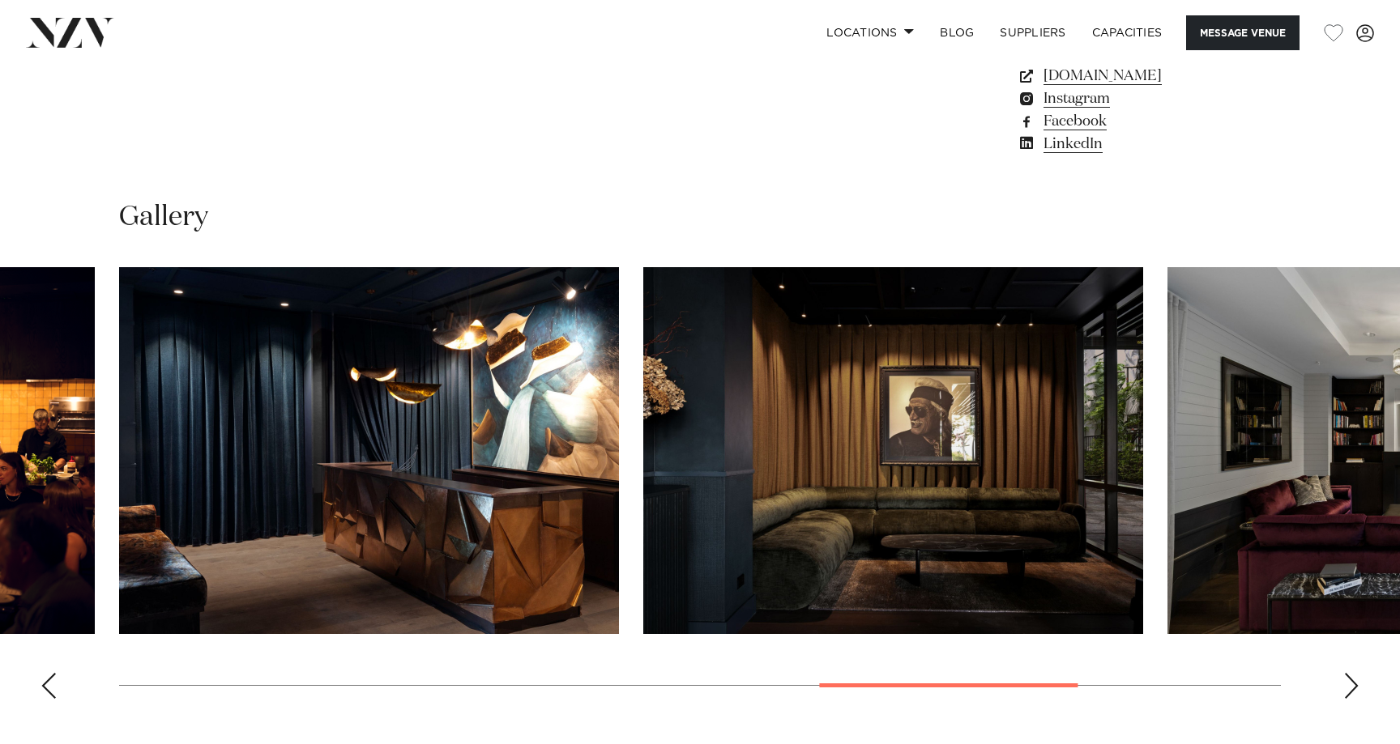
click at [1350, 676] on div "Next slide" at bounding box center [1351, 686] width 16 height 26
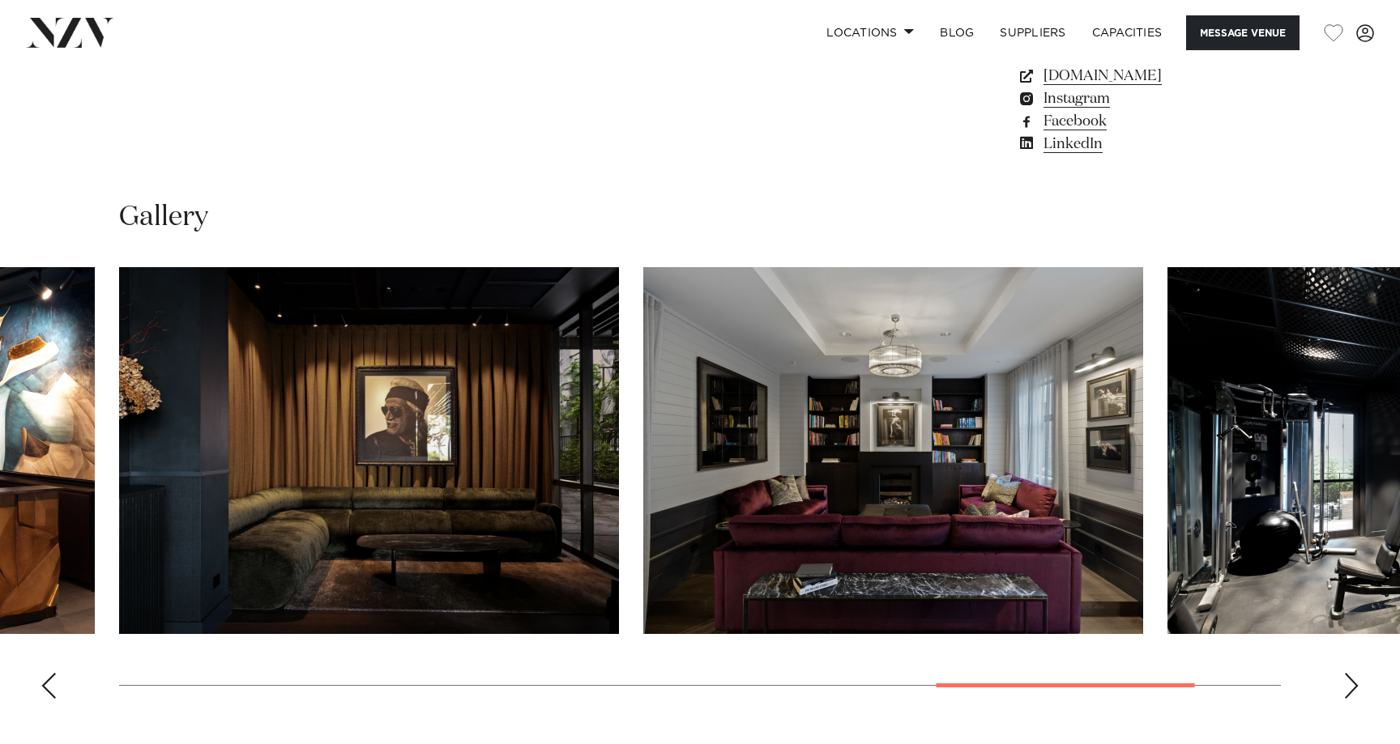
click at [1347, 678] on div "Next slide" at bounding box center [1351, 686] width 16 height 26
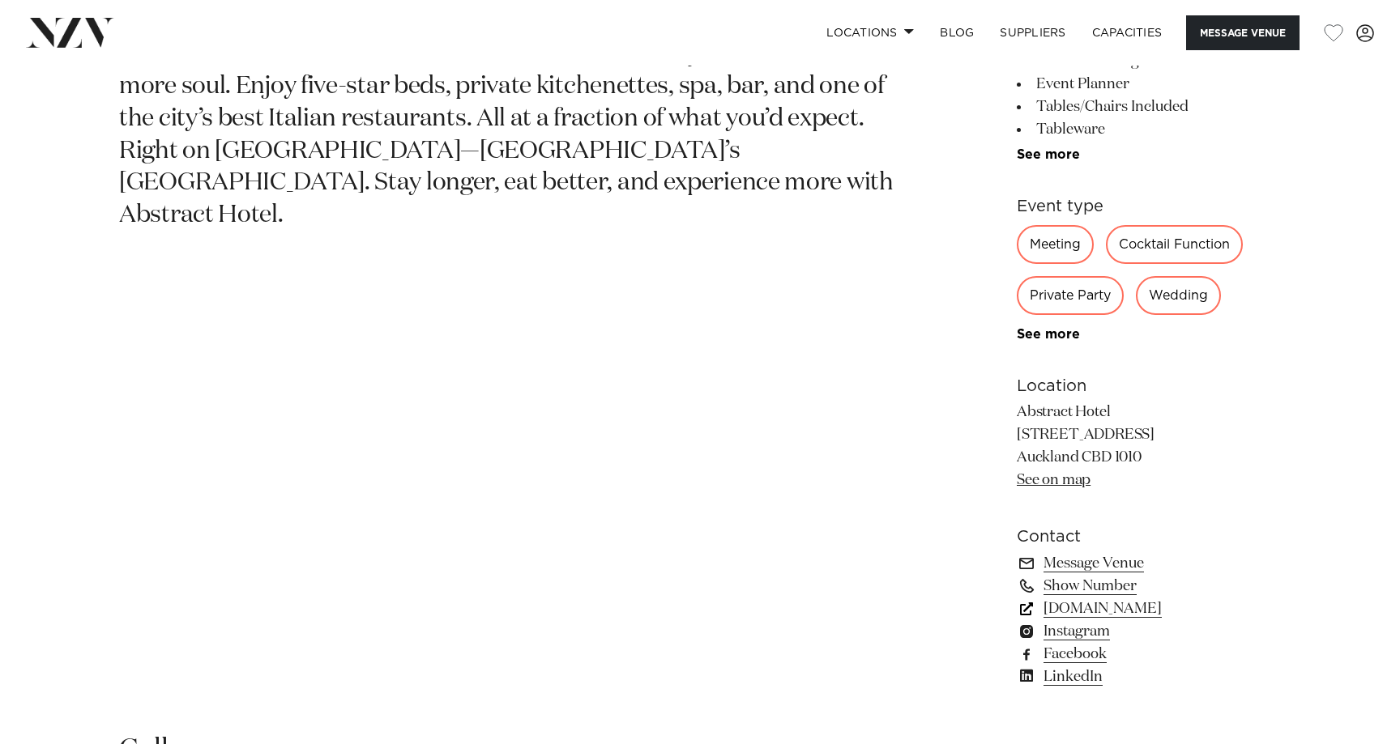
scroll to position [885, 0]
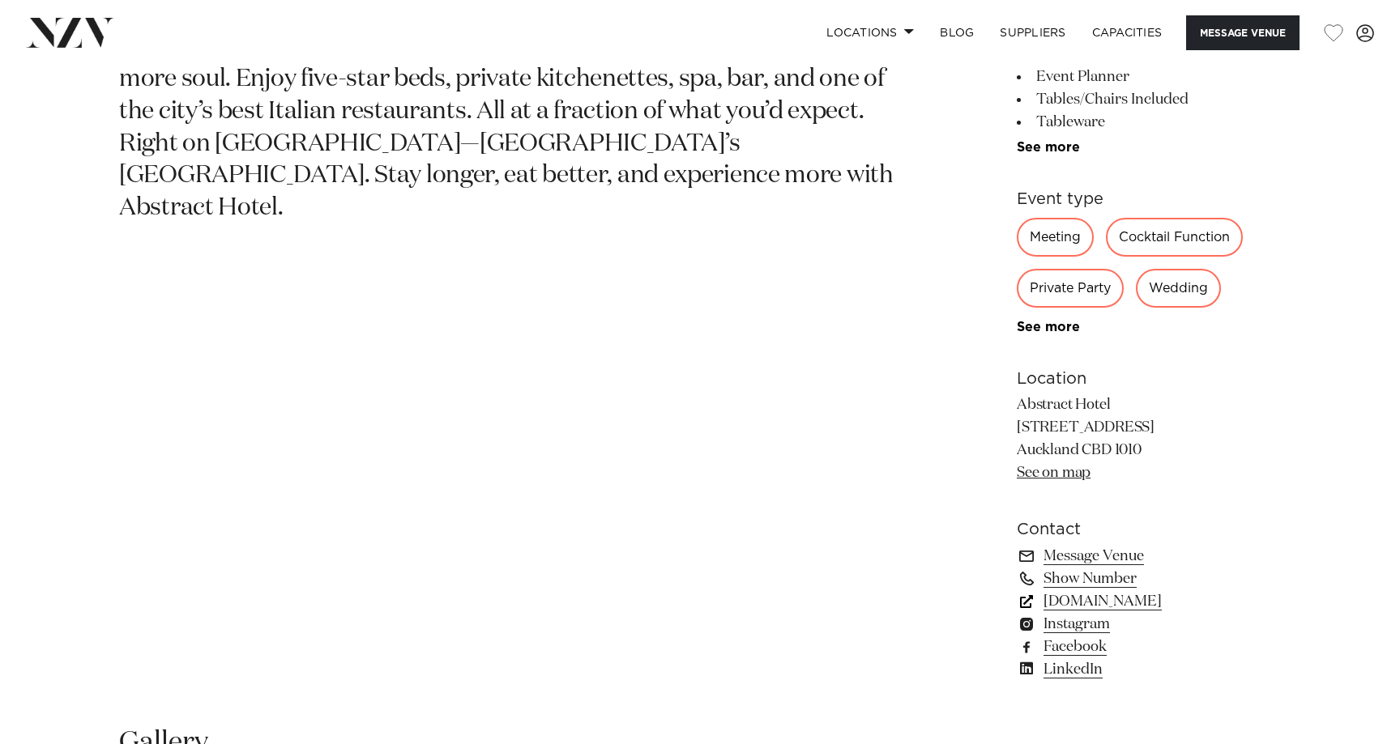
click at [1151, 600] on link "abstracthotel.co.nz" at bounding box center [1149, 602] width 264 height 23
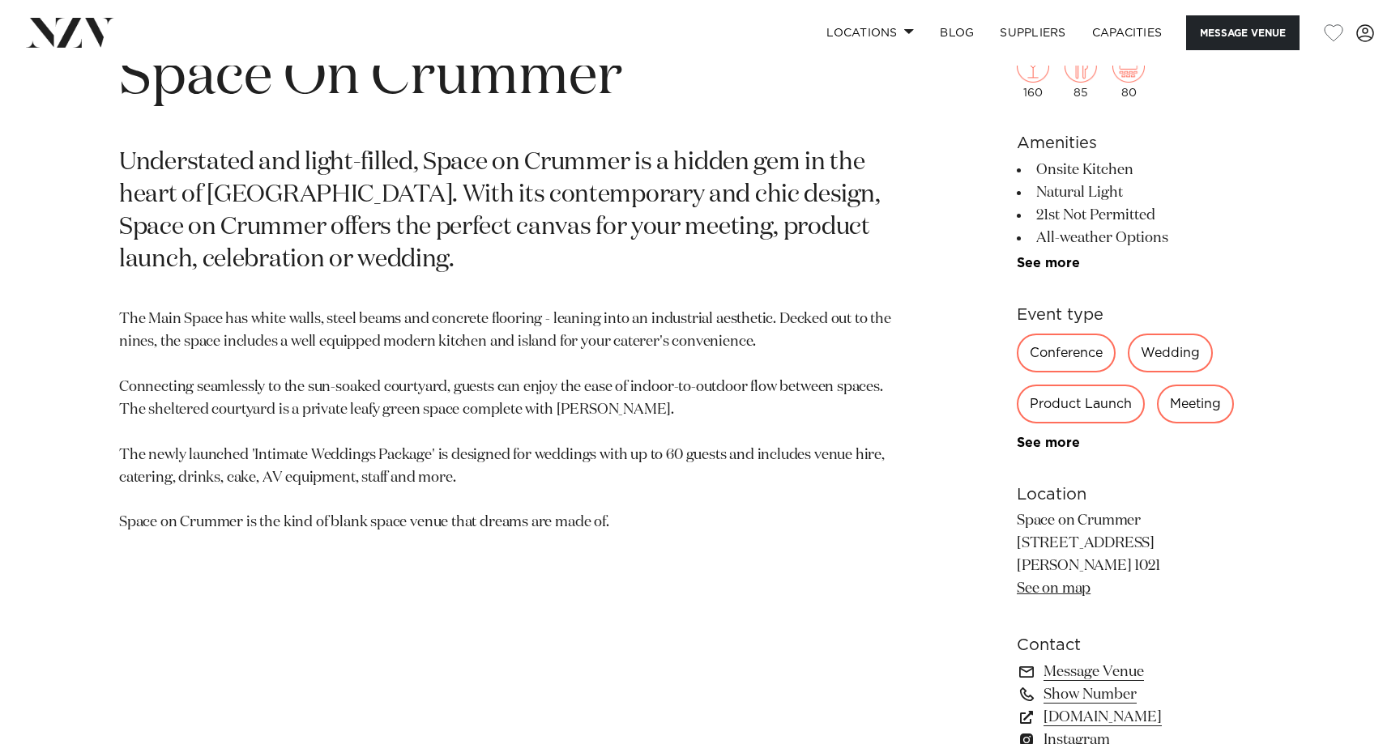
scroll to position [775, 0]
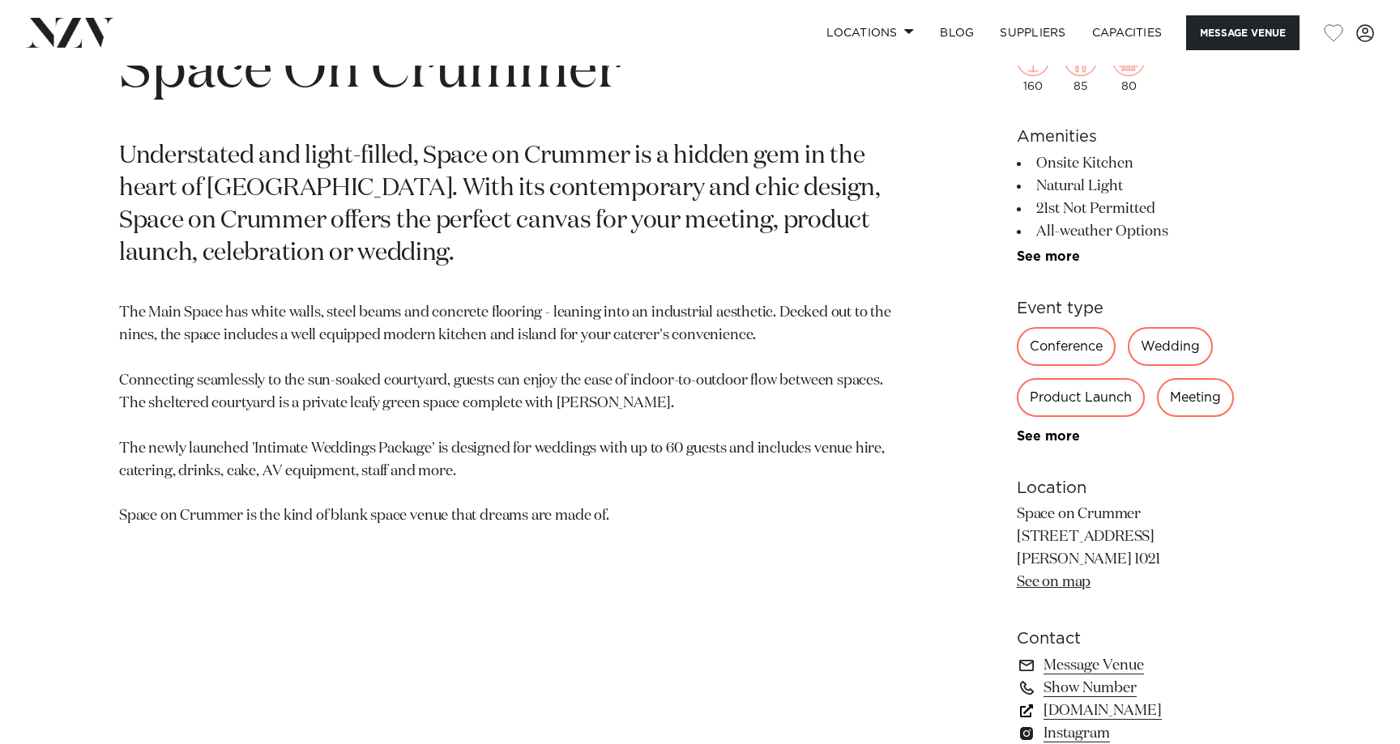
click at [1162, 708] on link "[DOMAIN_NAME]" at bounding box center [1149, 711] width 264 height 23
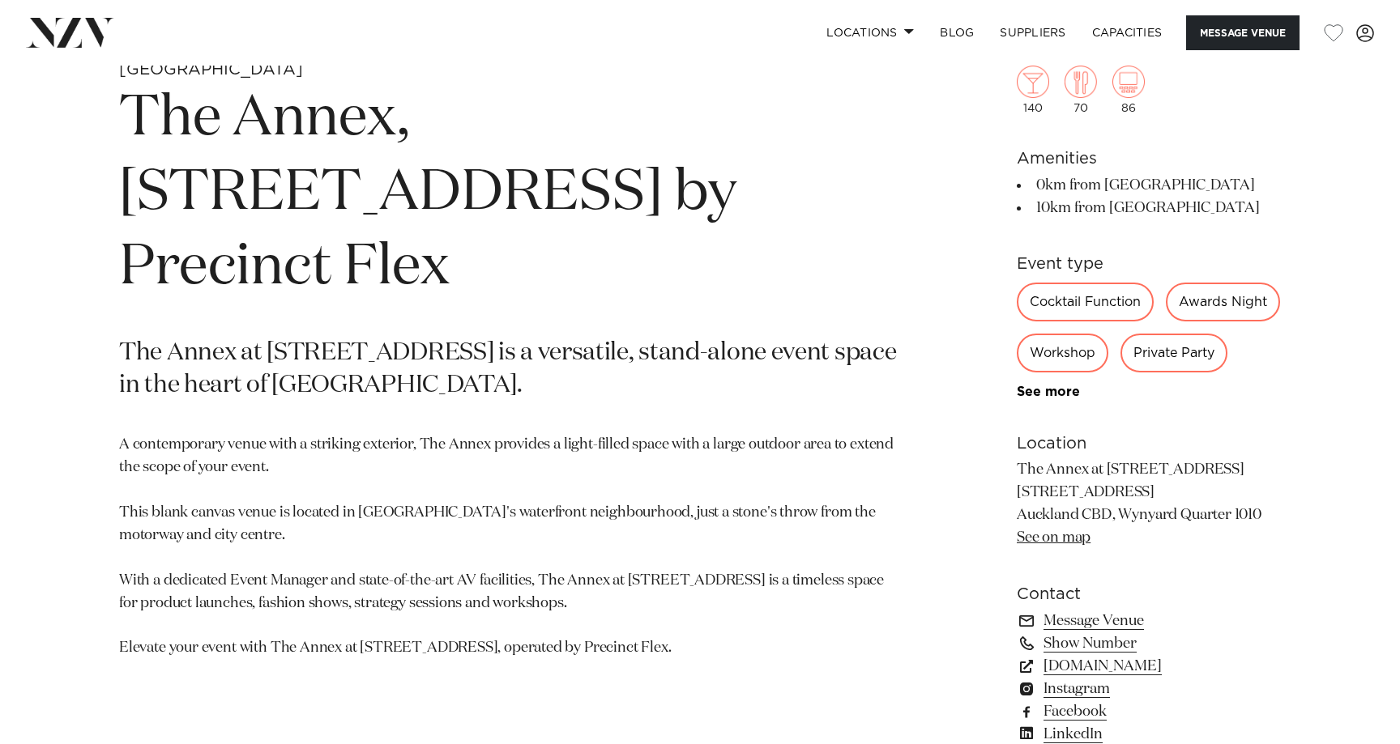
scroll to position [738, 0]
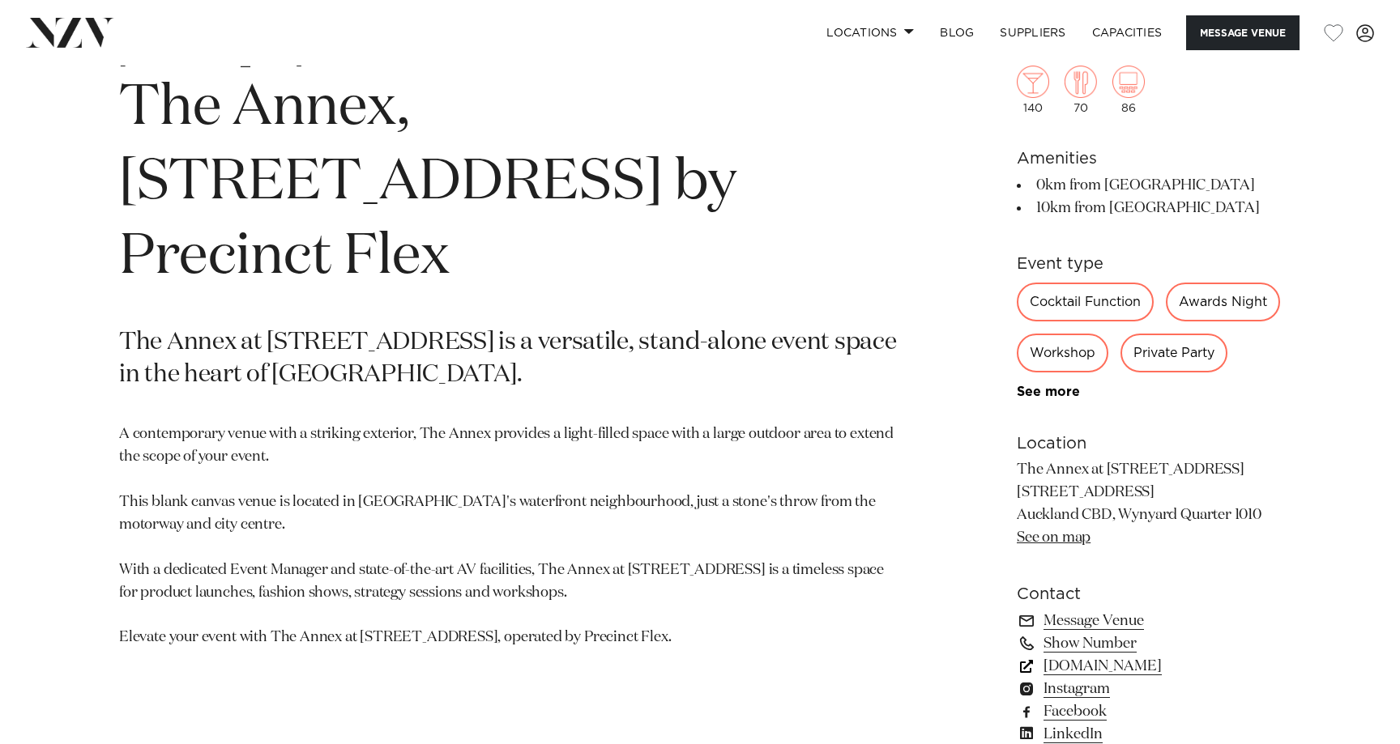
click at [1114, 678] on link "precinctflex.co.nz" at bounding box center [1149, 666] width 264 height 23
